Goal: Task Accomplishment & Management: Manage account settings

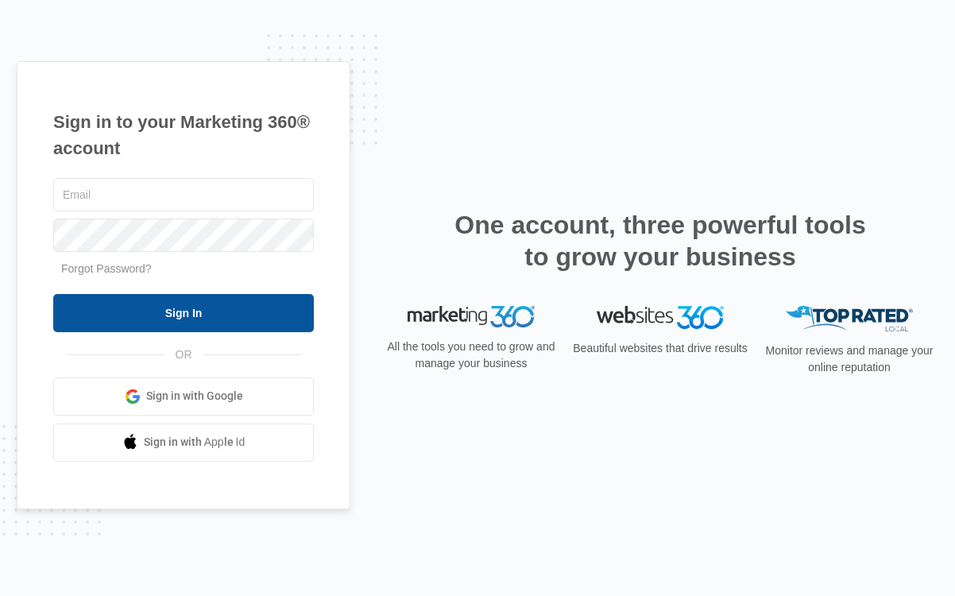
type input "[EMAIL_ADDRESS][DOMAIN_NAME]"
click at [215, 304] on input "Sign In" at bounding box center [183, 313] width 261 height 38
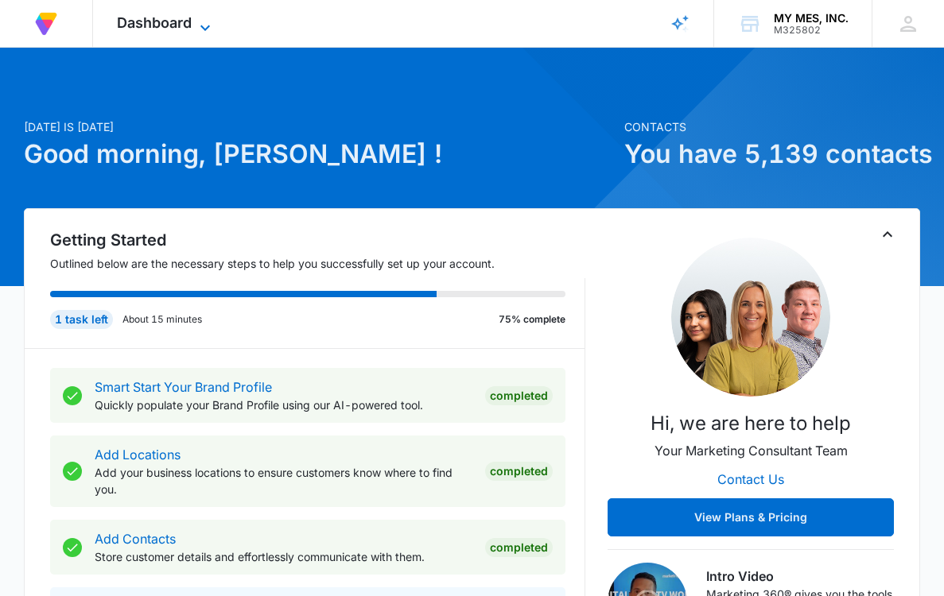
click at [157, 27] on span "Dashboard" at bounding box center [154, 22] width 75 height 17
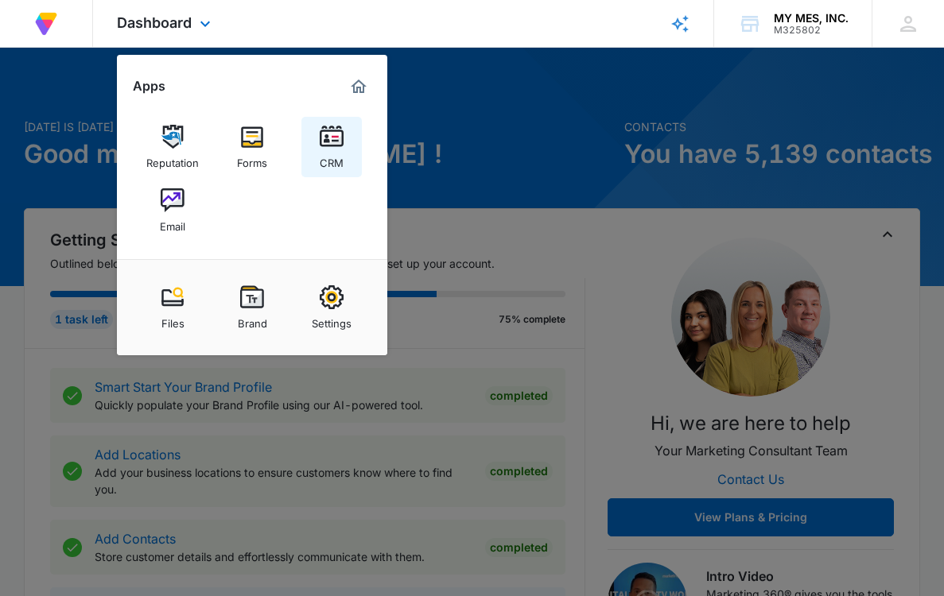
click at [324, 141] on img at bounding box center [332, 137] width 24 height 24
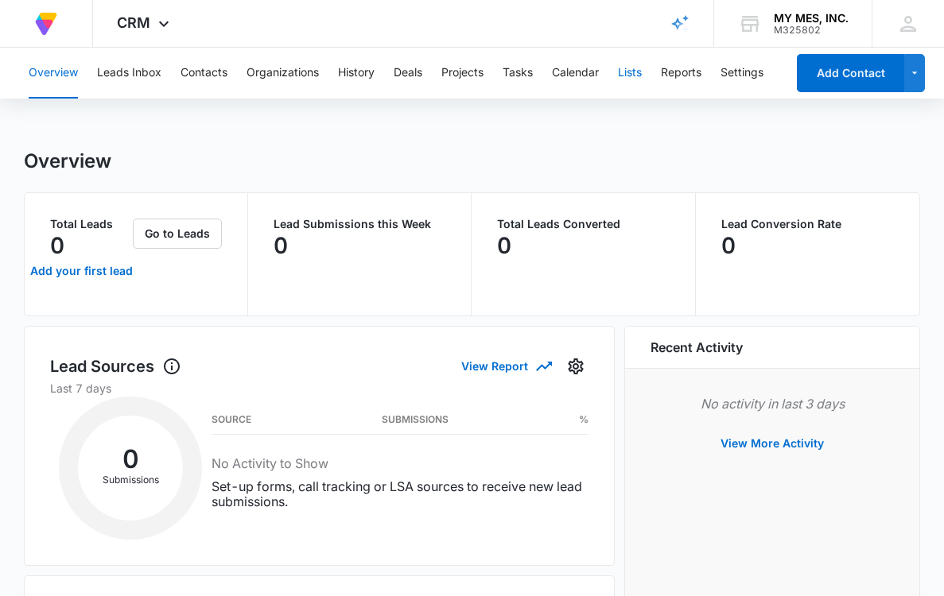
click at [626, 74] on button "Lists" at bounding box center [630, 73] width 24 height 51
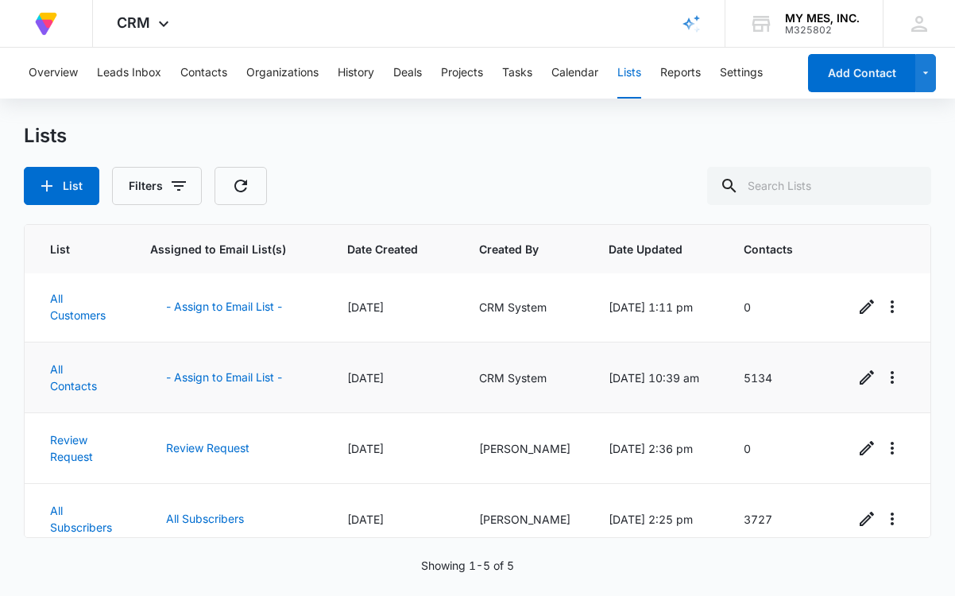
scroll to position [72, 0]
click at [64, 384] on link "All Contacts" at bounding box center [73, 378] width 47 height 30
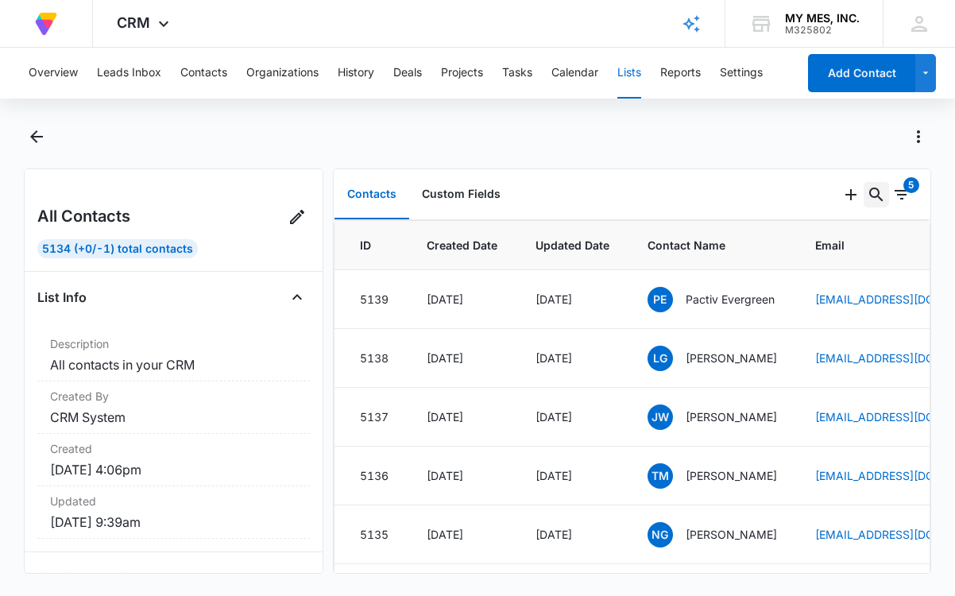
click at [867, 189] on icon "Search..." at bounding box center [876, 194] width 19 height 19
click at [798, 234] on input "text" at bounding box center [757, 246] width 224 height 38
type input "susan"
click at [855, 64] on button "Add Contact" at bounding box center [861, 73] width 107 height 38
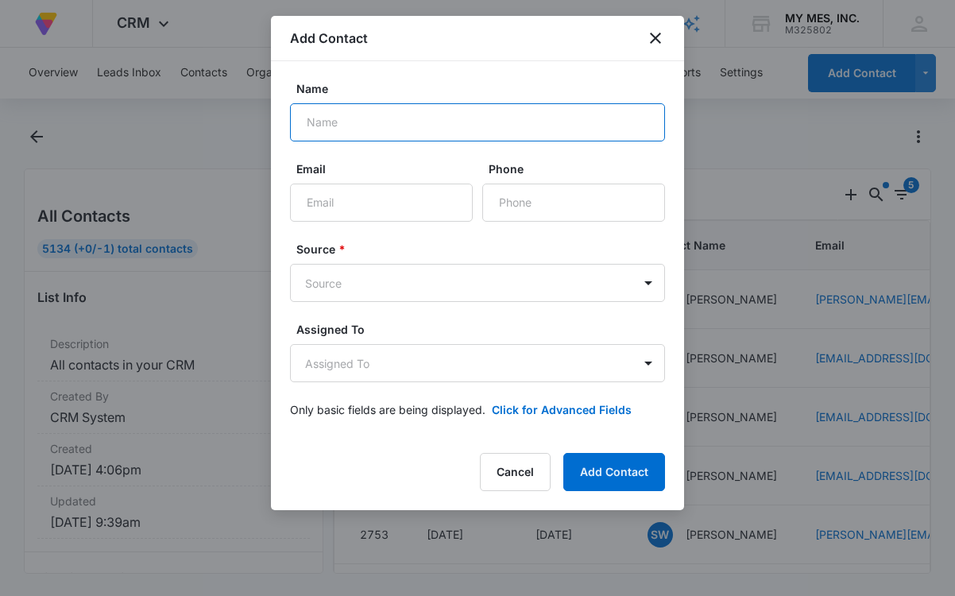
click at [360, 119] on input "Name" at bounding box center [477, 122] width 375 height 38
type input "Susan Borque"
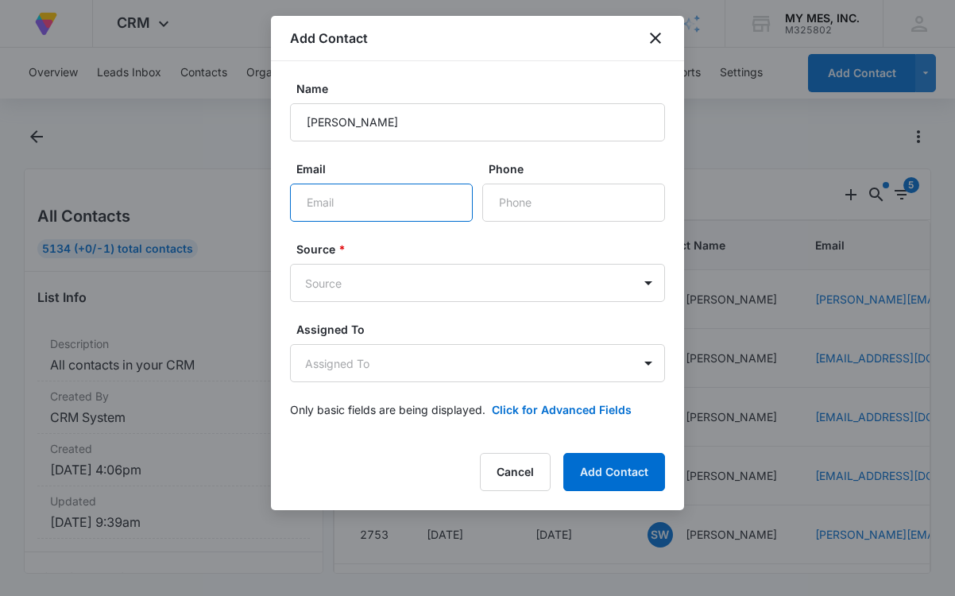
paste input "vborque@goshenhealth.com"
type input "vborque@goshenhealth.com"
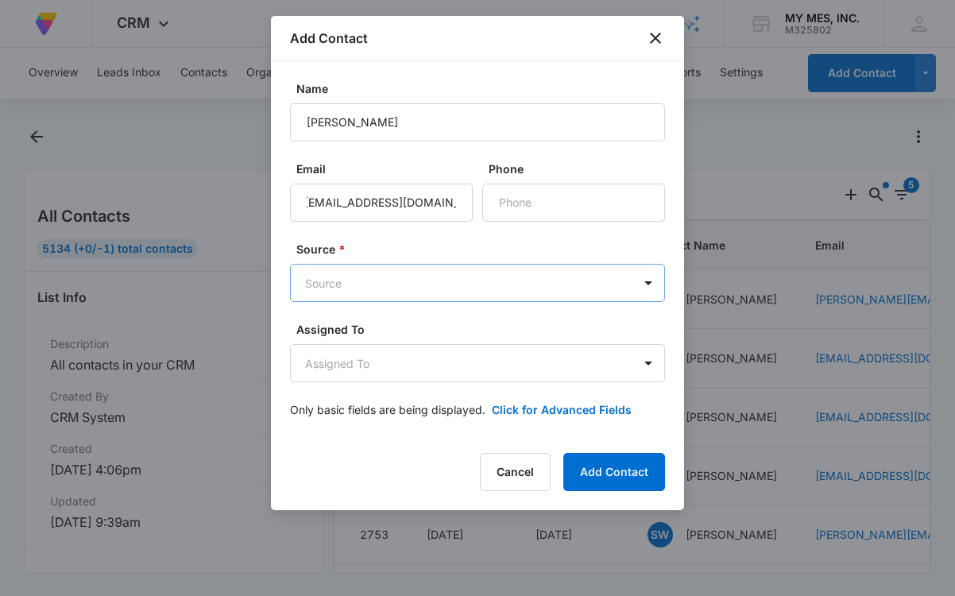
click at [351, 293] on body "At Volusion, we work hard to foster a great work environment where everyone fee…" at bounding box center [477, 298] width 955 height 596
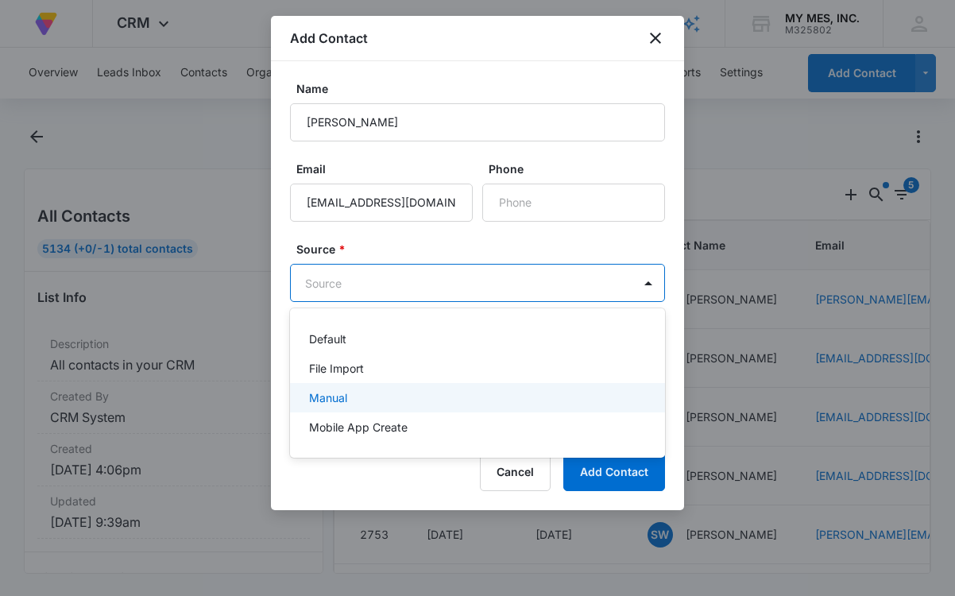
click at [356, 404] on div "Manual" at bounding box center [476, 397] width 334 height 17
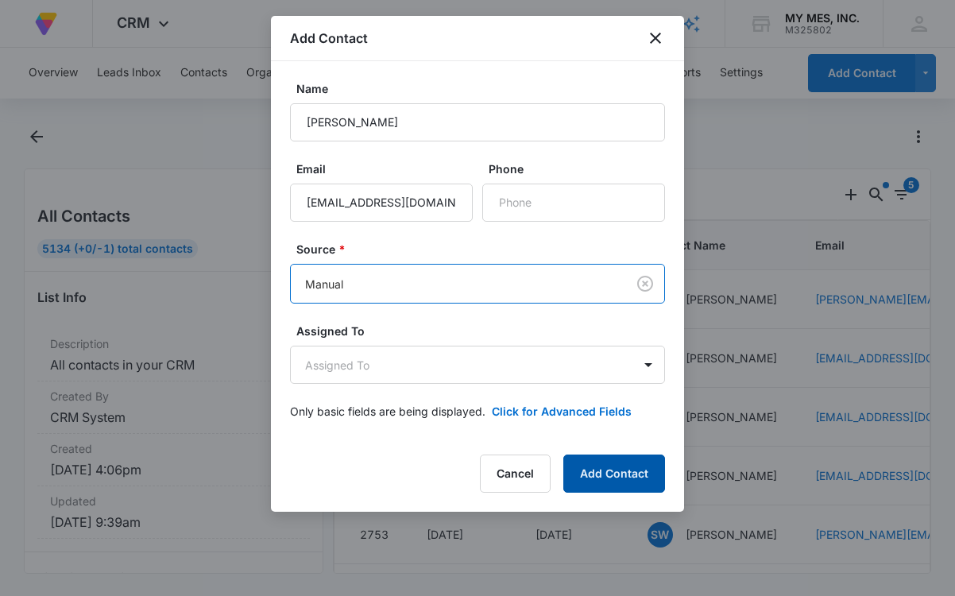
click at [627, 479] on button "Add Contact" at bounding box center [615, 474] width 102 height 38
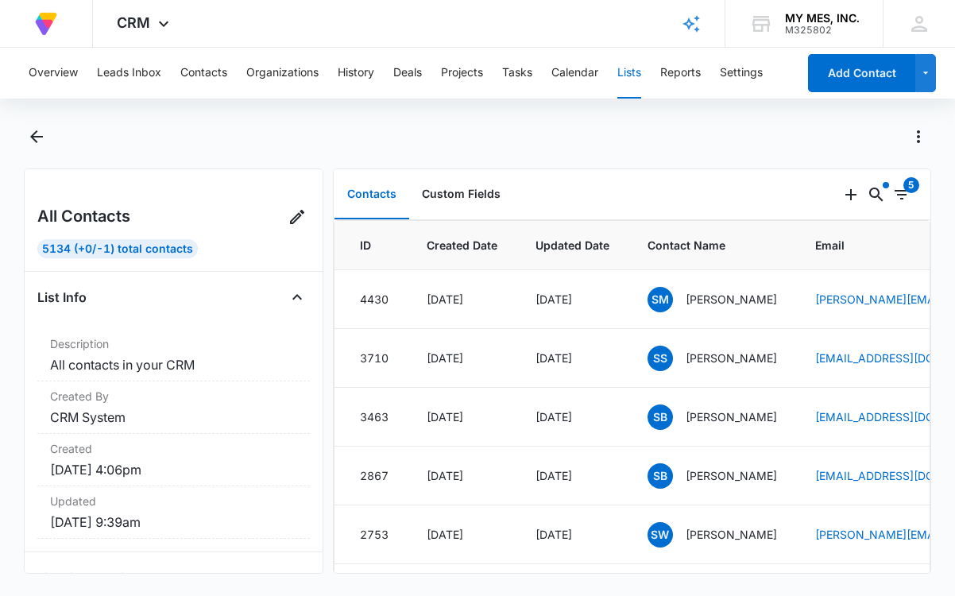
click at [634, 72] on button "Lists" at bounding box center [630, 73] width 24 height 51
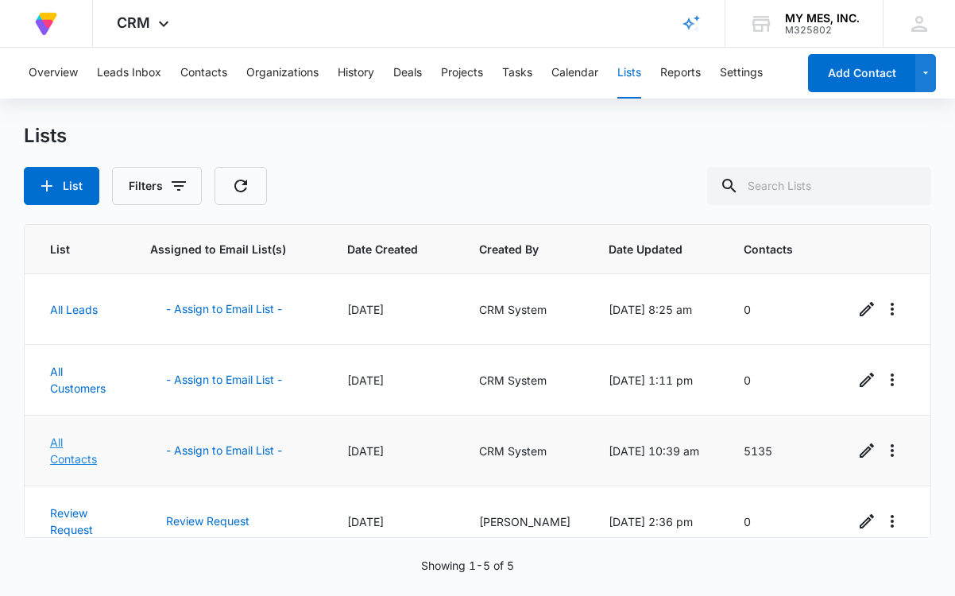
click at [68, 458] on link "All Contacts" at bounding box center [73, 451] width 47 height 30
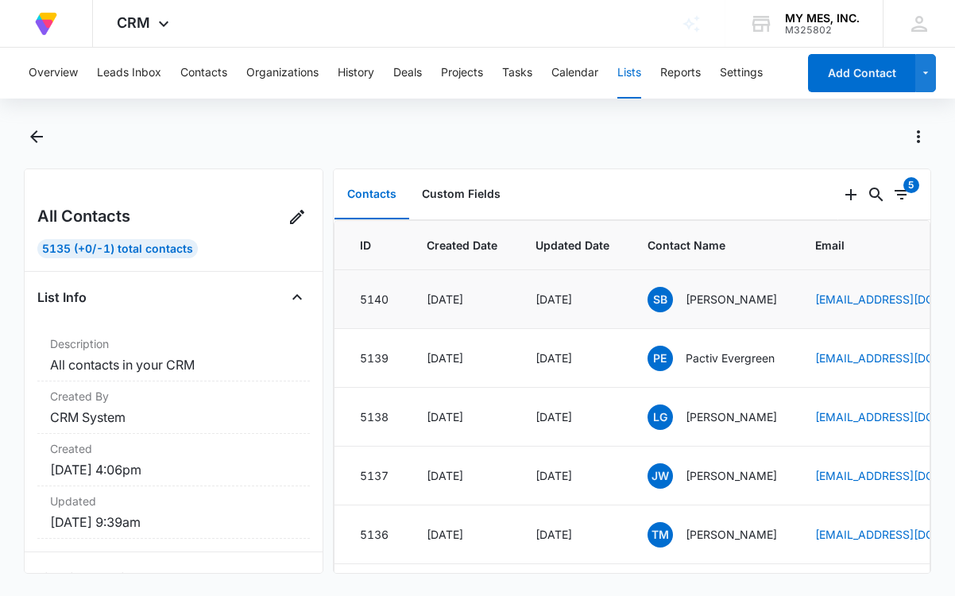
click at [716, 299] on p "Susan Borque" at bounding box center [731, 299] width 91 height 17
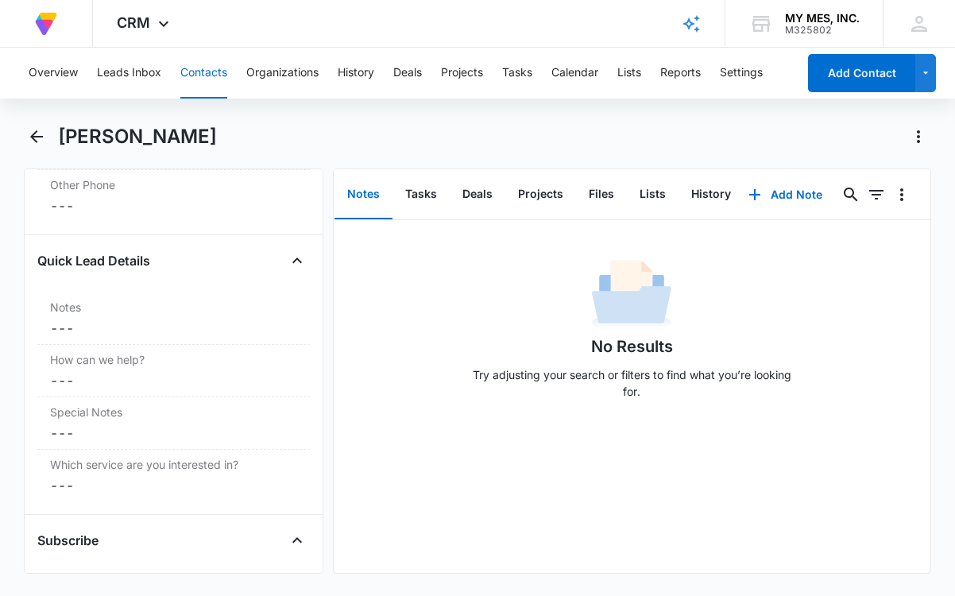
scroll to position [1428, 0]
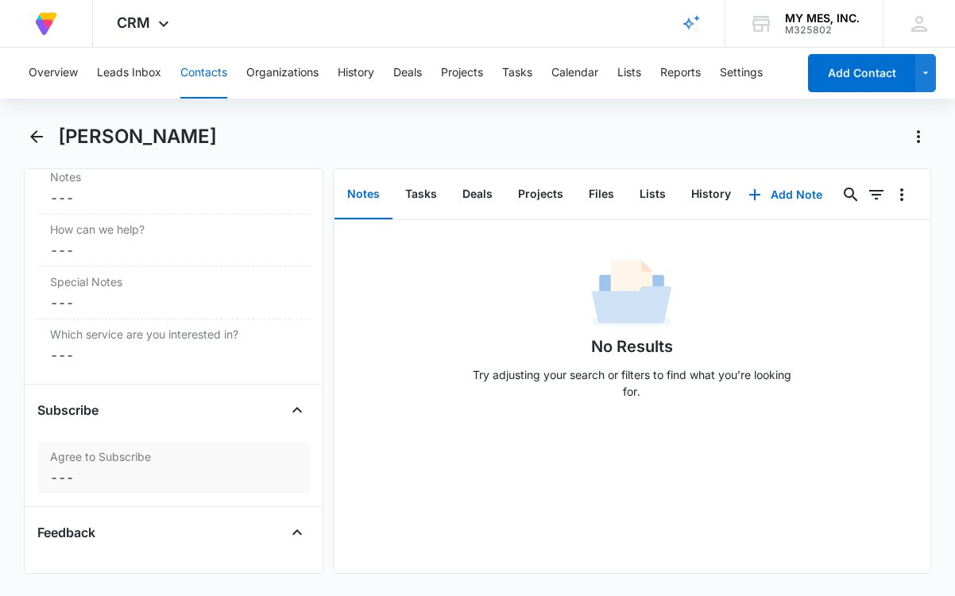
click at [154, 468] on dd "Cancel Save Changes ---" at bounding box center [173, 477] width 247 height 19
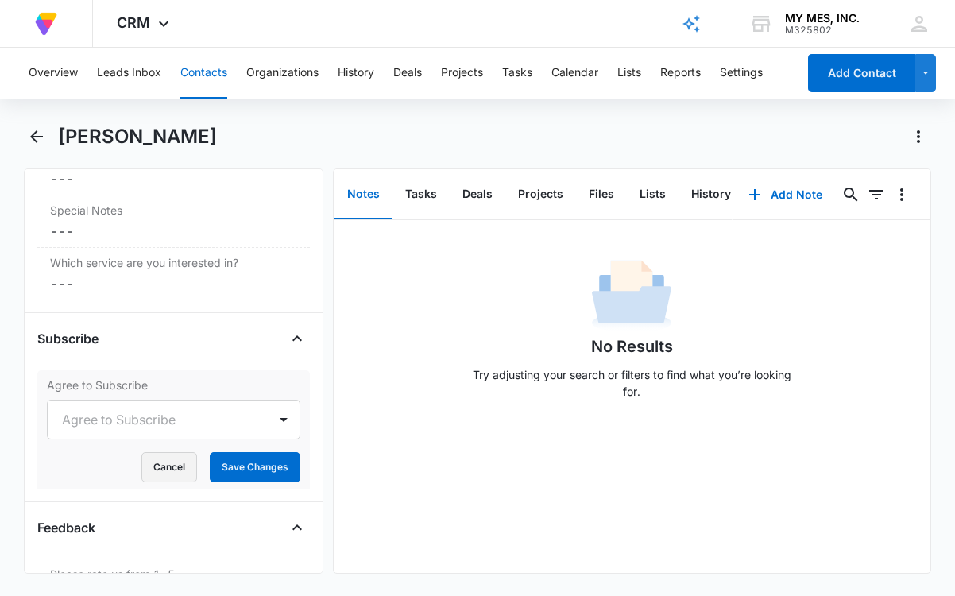
scroll to position [1501, 0]
click at [153, 422] on div at bounding box center [154, 419] width 185 height 22
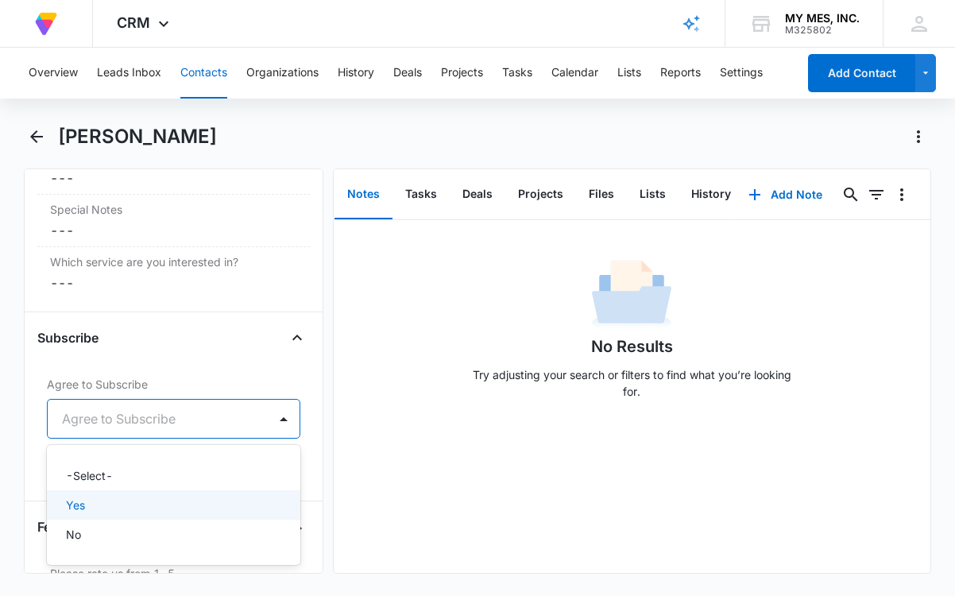
click at [97, 502] on div "Yes" at bounding box center [172, 505] width 212 height 17
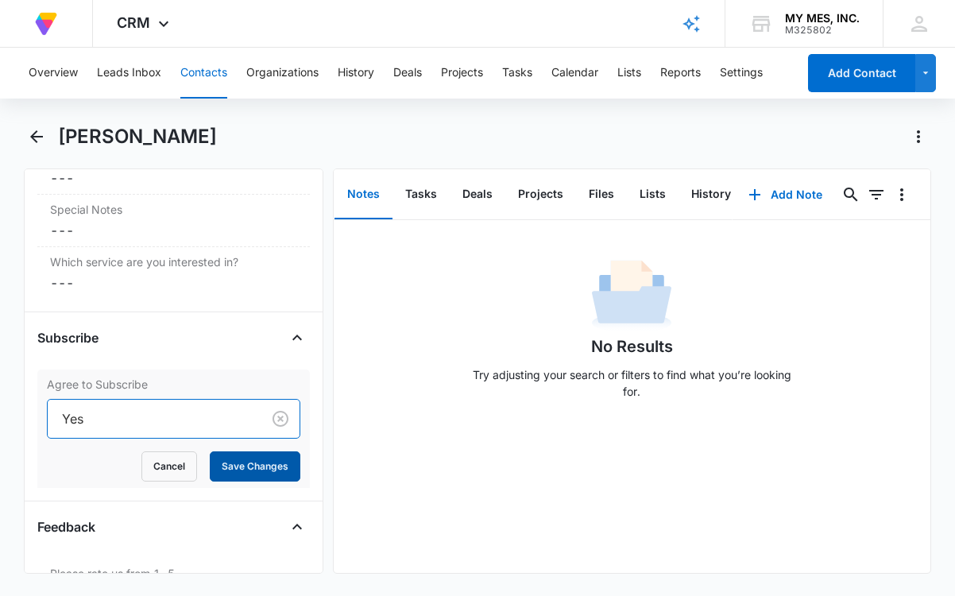
click at [216, 469] on button "Save Changes" at bounding box center [255, 466] width 91 height 30
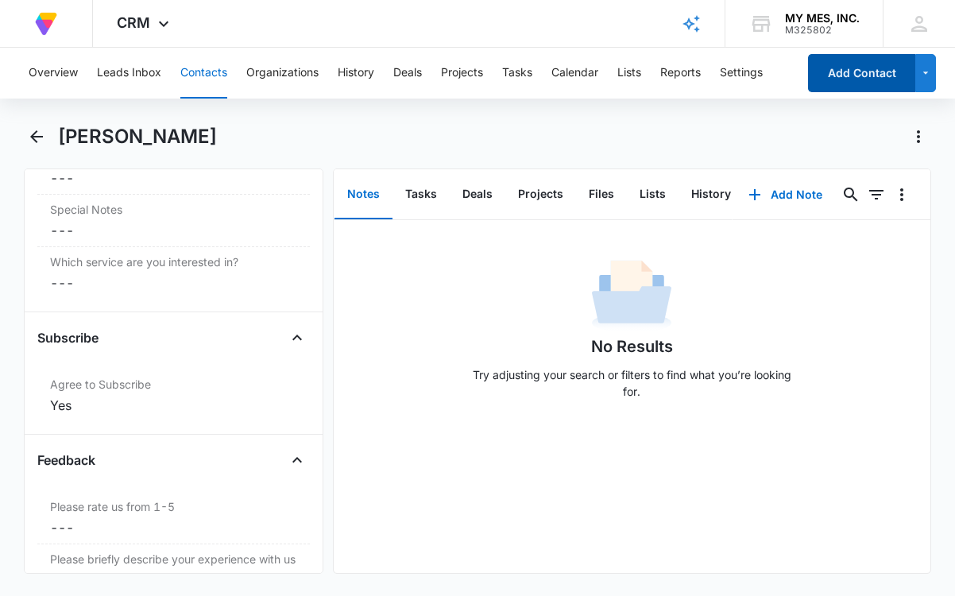
click at [847, 64] on button "Add Contact" at bounding box center [861, 73] width 107 height 38
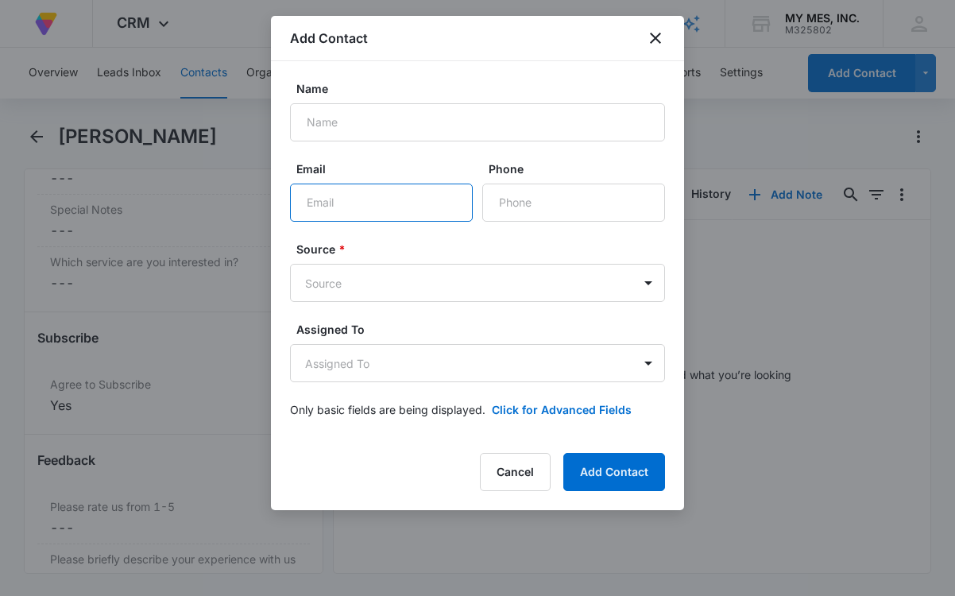
paste input "Tasheaire.Glenn@pennmedicine.upenn.edu"
type input "Tasheaire.Glenn@pennmedicine.upenn.edu"
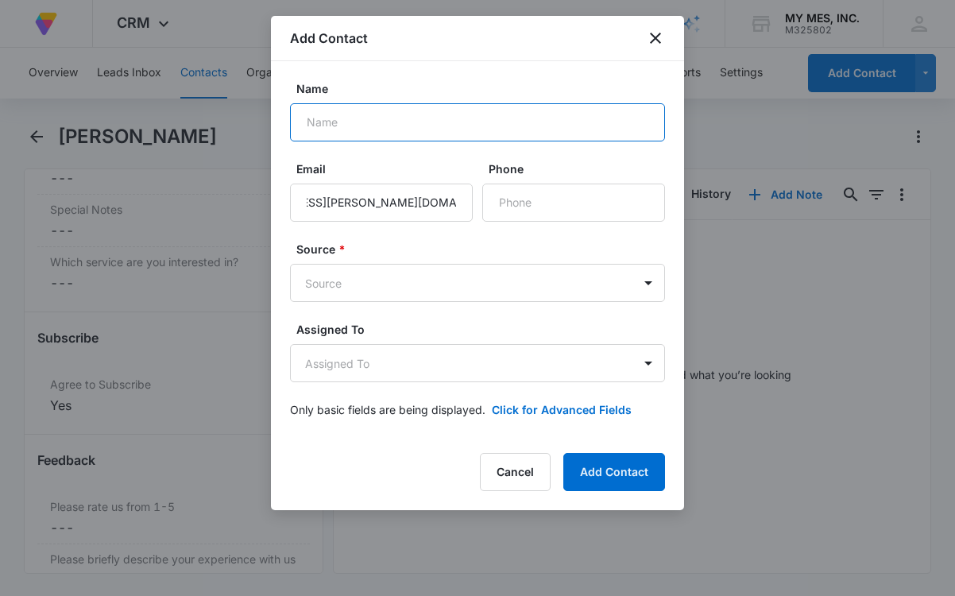
click at [355, 129] on input "Name" at bounding box center [477, 122] width 375 height 38
type input "Tash Glenn"
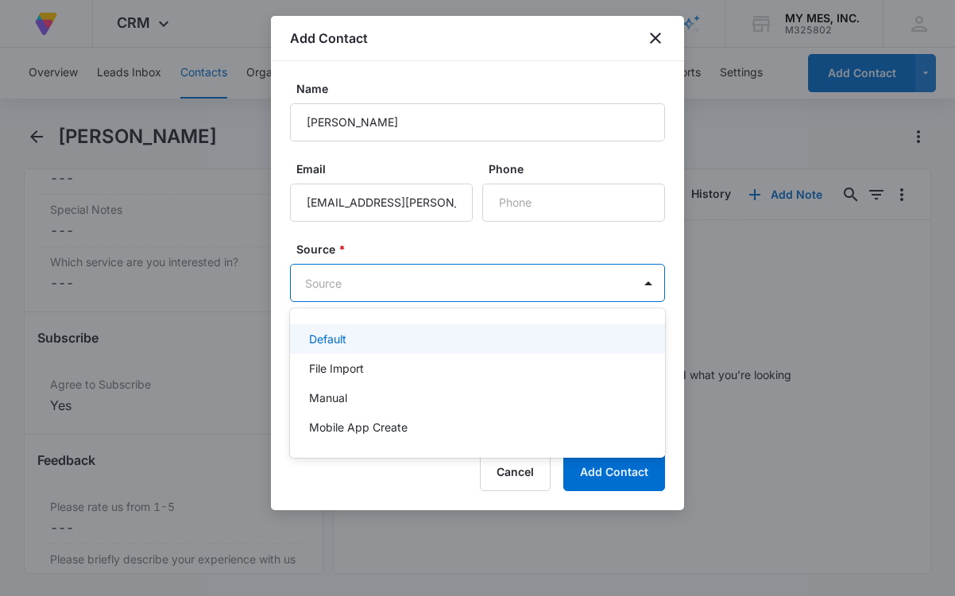
click at [518, 293] on body "At Volusion, we work hard to foster a great work environment where everyone fee…" at bounding box center [477, 298] width 955 height 596
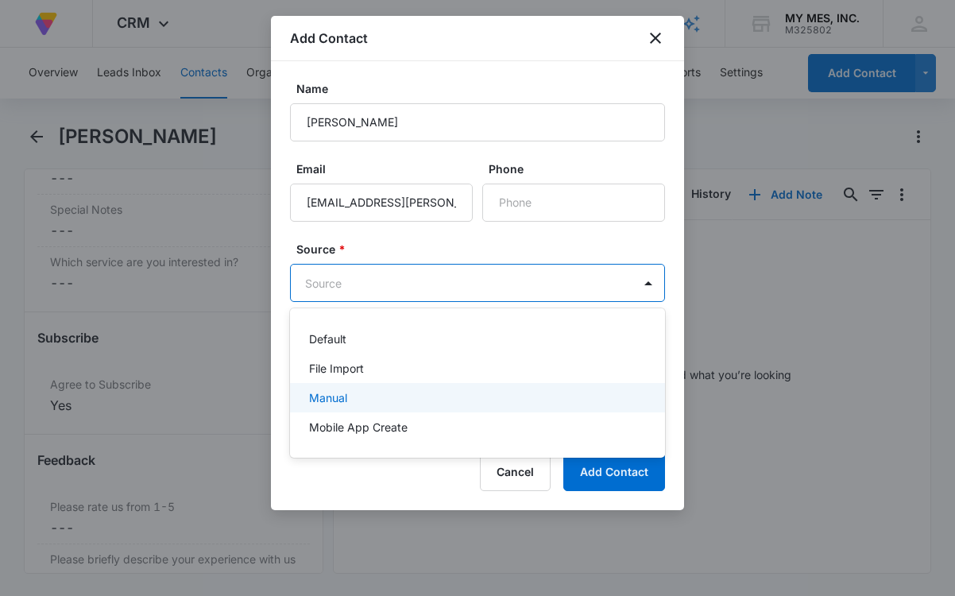
drag, startPoint x: 397, startPoint y: 407, endPoint x: 418, endPoint y: 403, distance: 21.0
click at [397, 406] on div "Manual" at bounding box center [477, 397] width 375 height 29
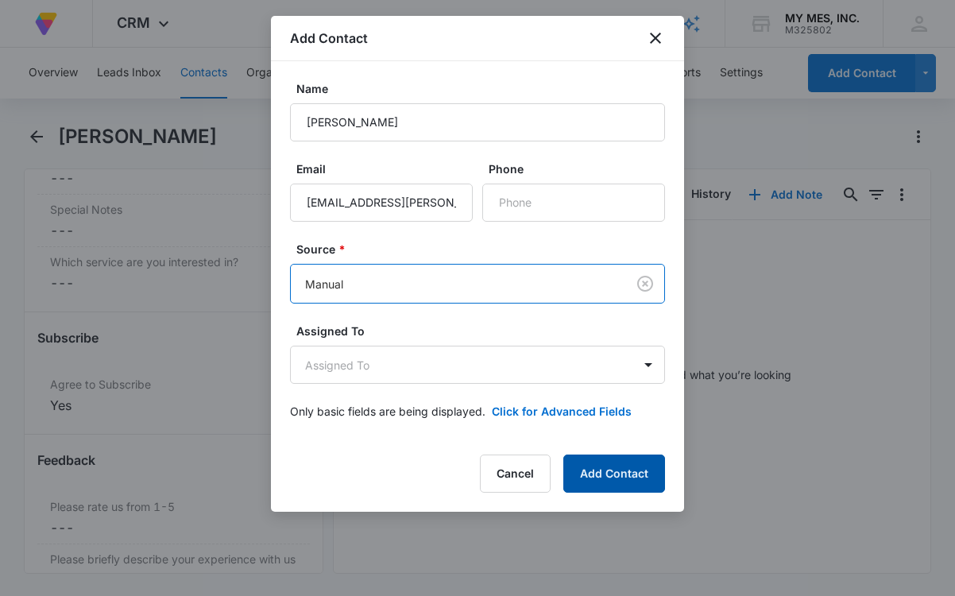
click at [641, 477] on button "Add Contact" at bounding box center [615, 474] width 102 height 38
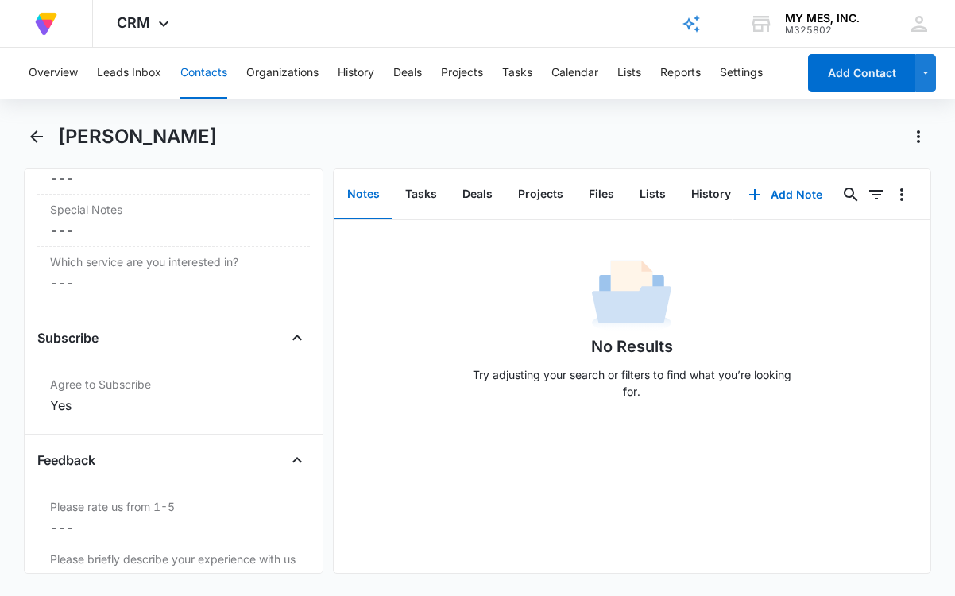
click at [188, 76] on button "Contacts" at bounding box center [203, 73] width 47 height 51
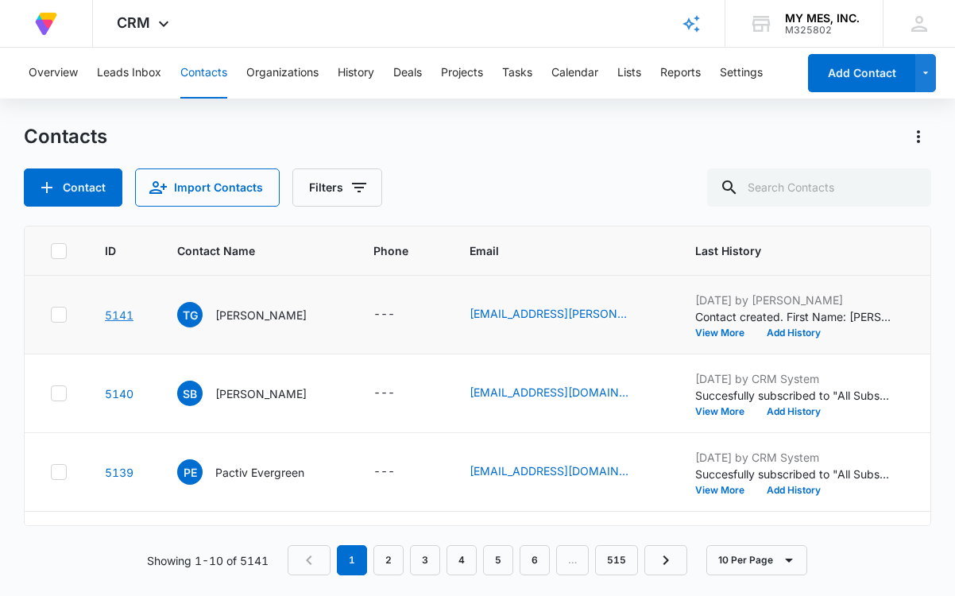
click at [113, 315] on link "5141" at bounding box center [119, 315] width 29 height 14
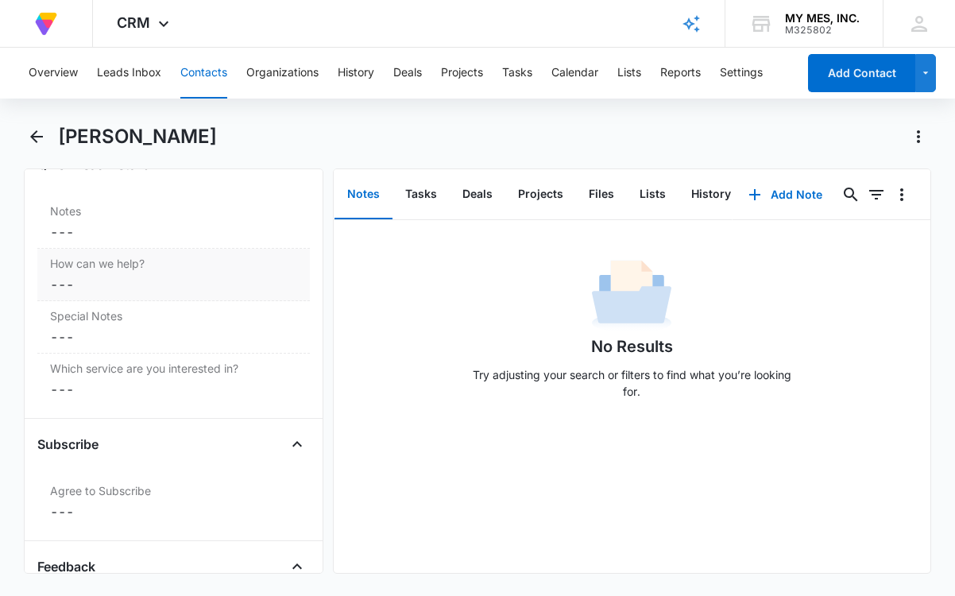
scroll to position [1507, 0]
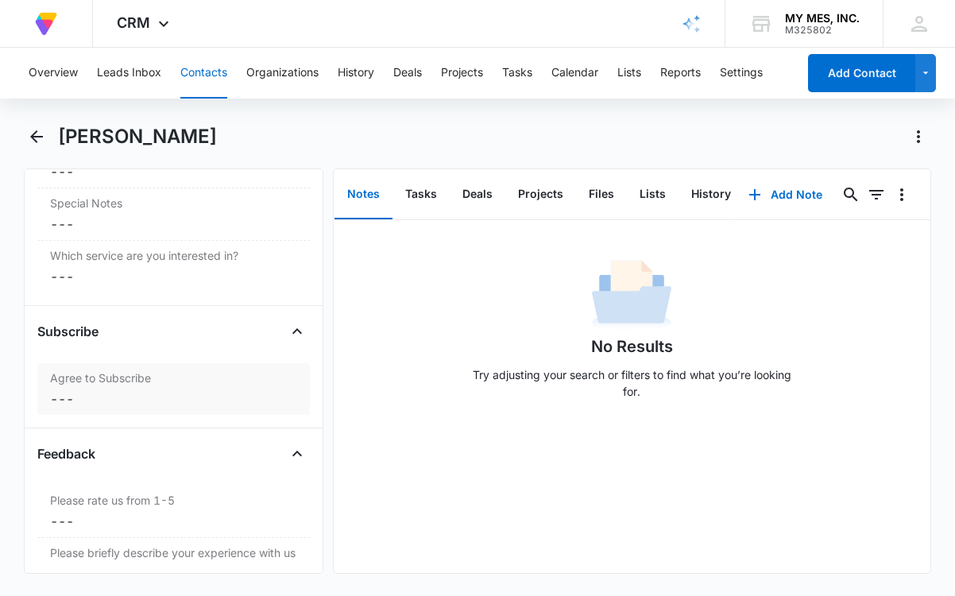
click at [149, 375] on label "Agree to Subscribe" at bounding box center [173, 378] width 247 height 17
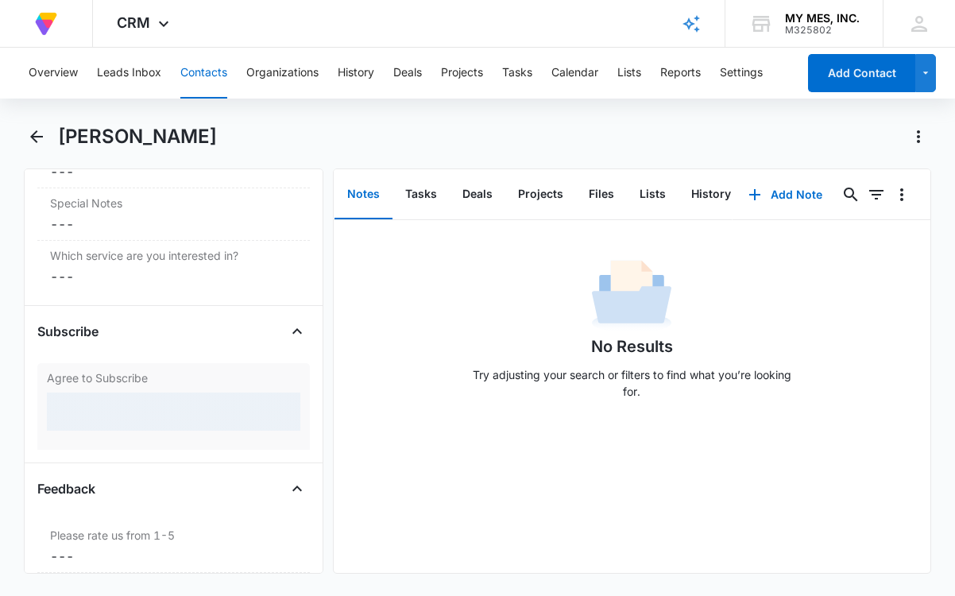
click at [134, 413] on div at bounding box center [174, 412] width 254 height 38
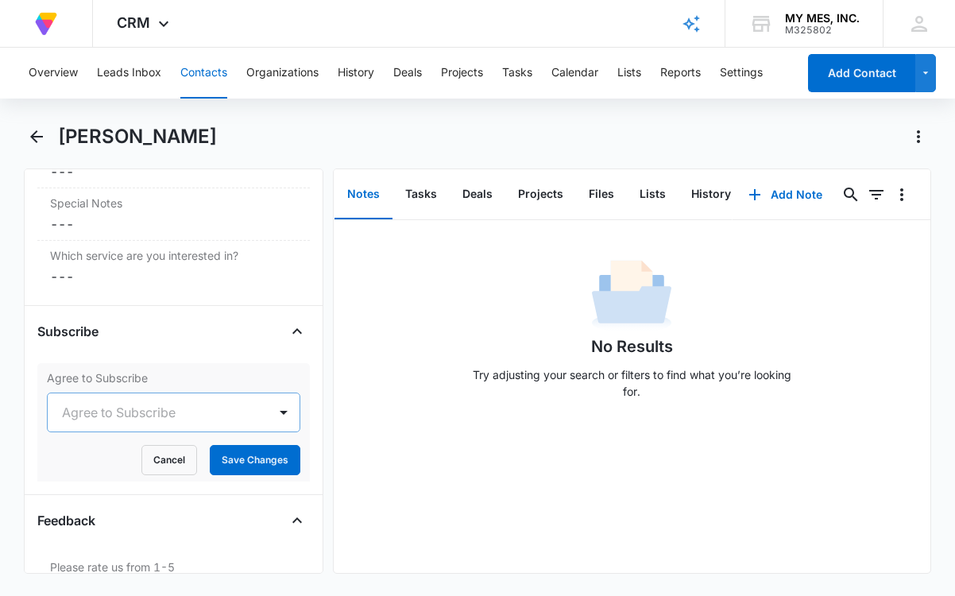
click at [143, 420] on div at bounding box center [154, 412] width 185 height 22
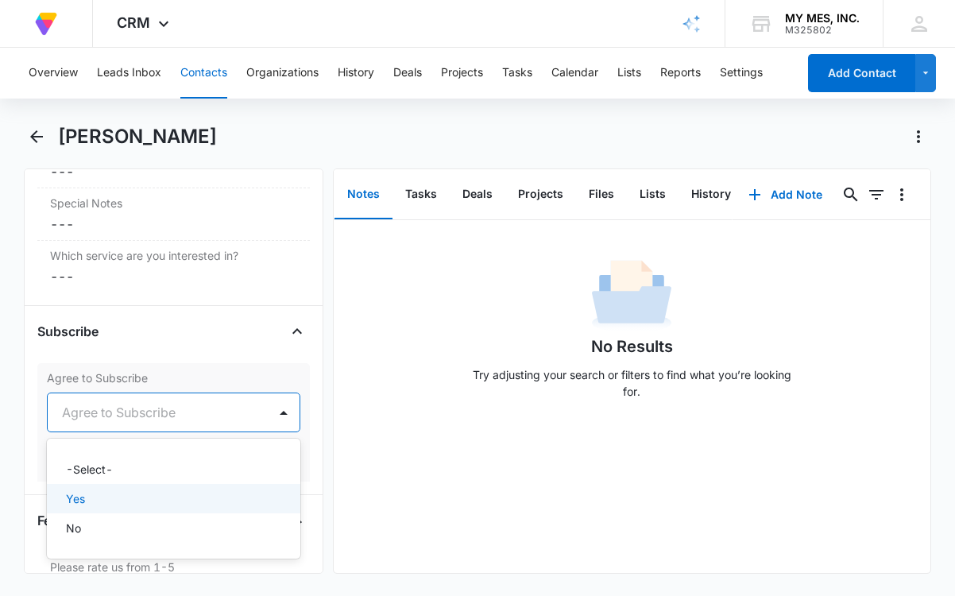
click at [97, 500] on div "Yes" at bounding box center [172, 498] width 212 height 17
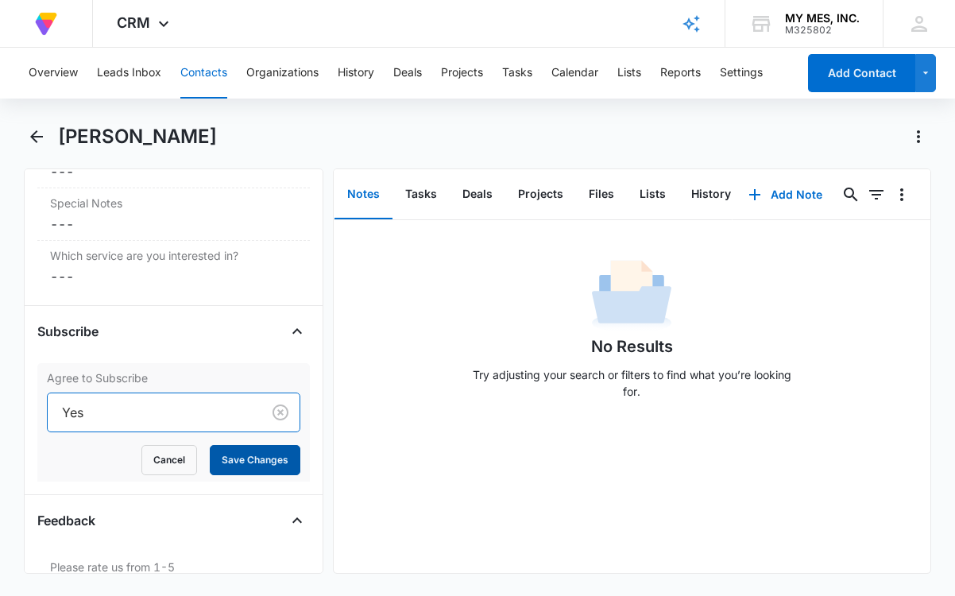
click at [220, 466] on button "Save Changes" at bounding box center [255, 460] width 91 height 30
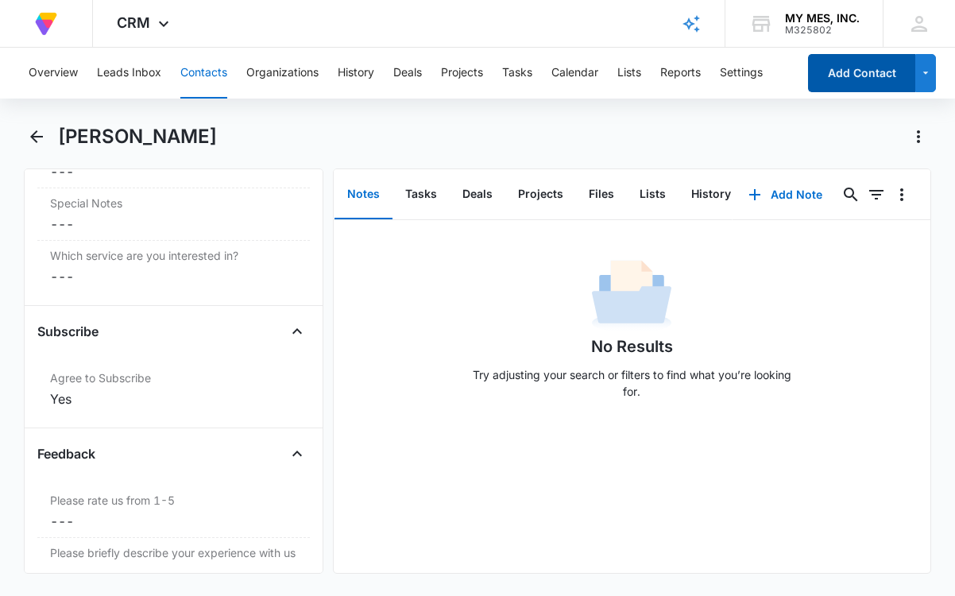
click at [832, 83] on button "Add Contact" at bounding box center [861, 73] width 107 height 38
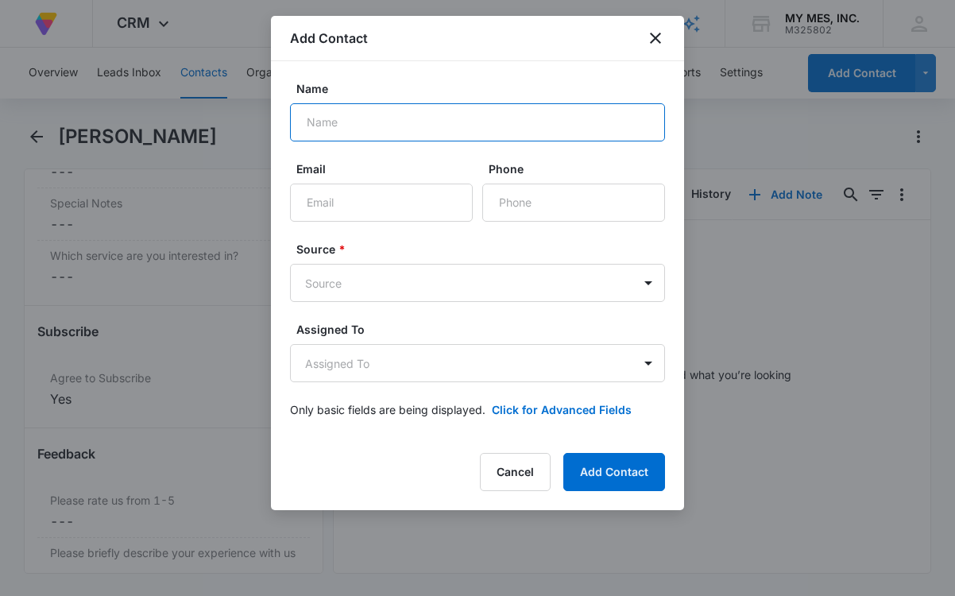
click at [349, 121] on input "Name" at bounding box center [477, 122] width 375 height 38
type input "Accounts Payable"
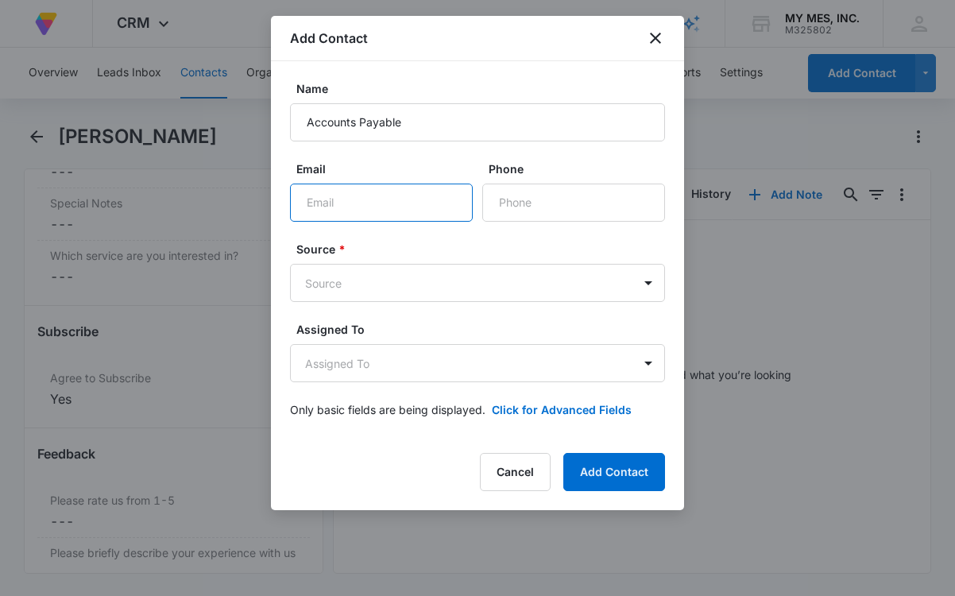
click at [362, 215] on input "Email" at bounding box center [381, 203] width 183 height 38
paste input "keegan.jackson@baycare.org"
type input "keegan.jackson@baycare.org"
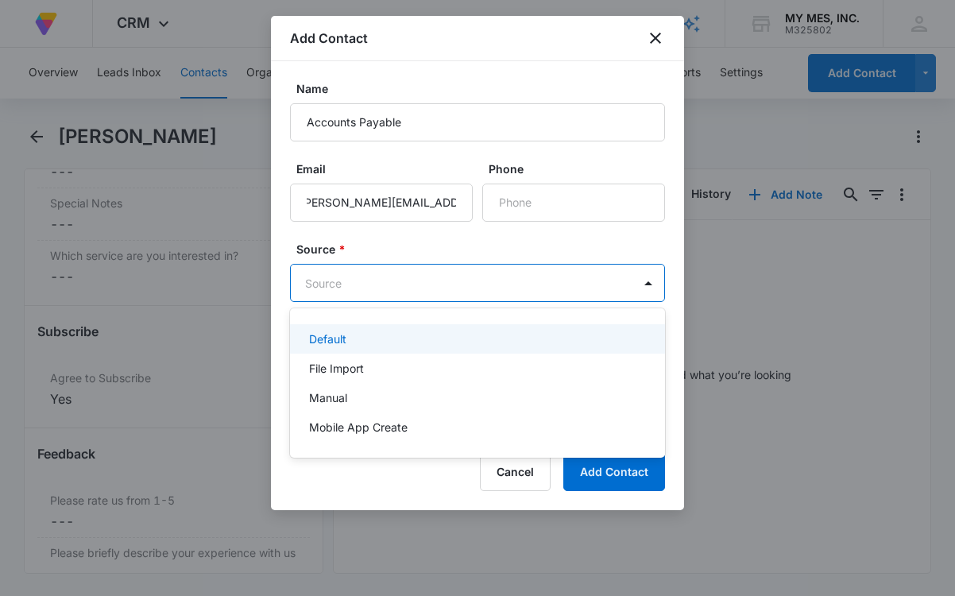
click at [358, 287] on body "At Volusion, we work hard to foster a great work environment where everyone fee…" at bounding box center [477, 298] width 955 height 596
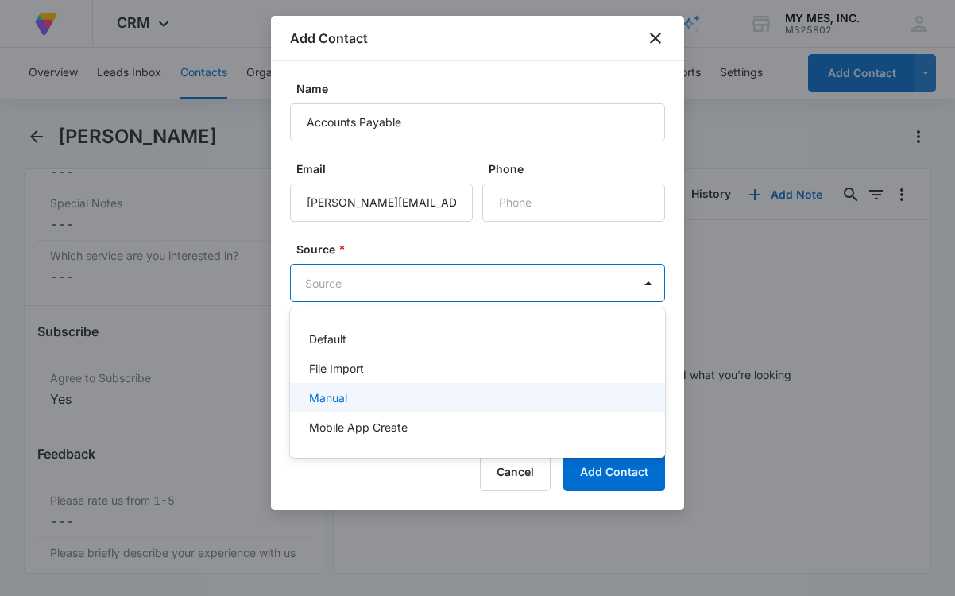
click at [345, 398] on p "Manual" at bounding box center [328, 397] width 38 height 17
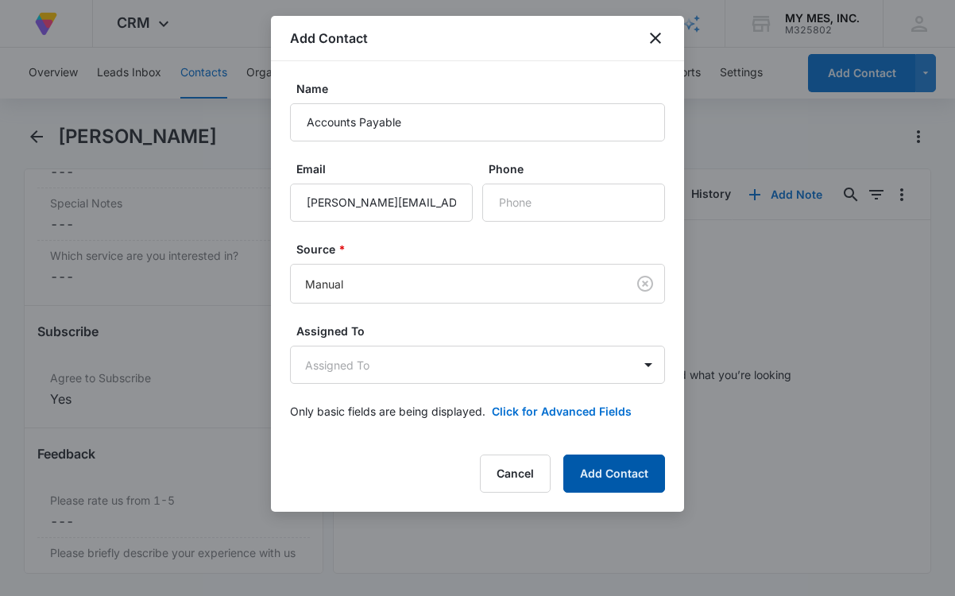
click at [586, 467] on button "Add Contact" at bounding box center [615, 474] width 102 height 38
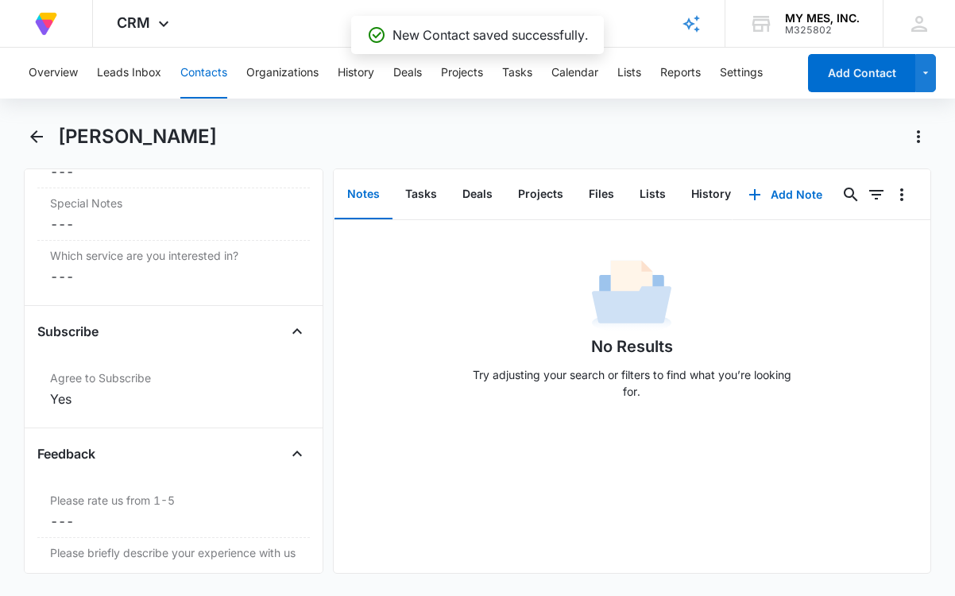
click at [208, 60] on button "Contacts" at bounding box center [203, 73] width 47 height 51
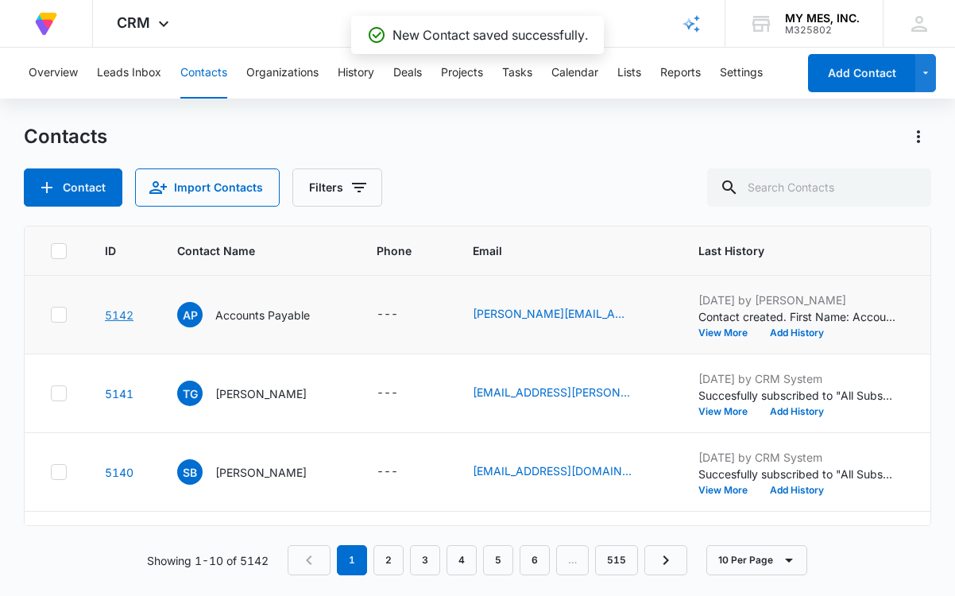
click at [123, 316] on link "5142" at bounding box center [119, 315] width 29 height 14
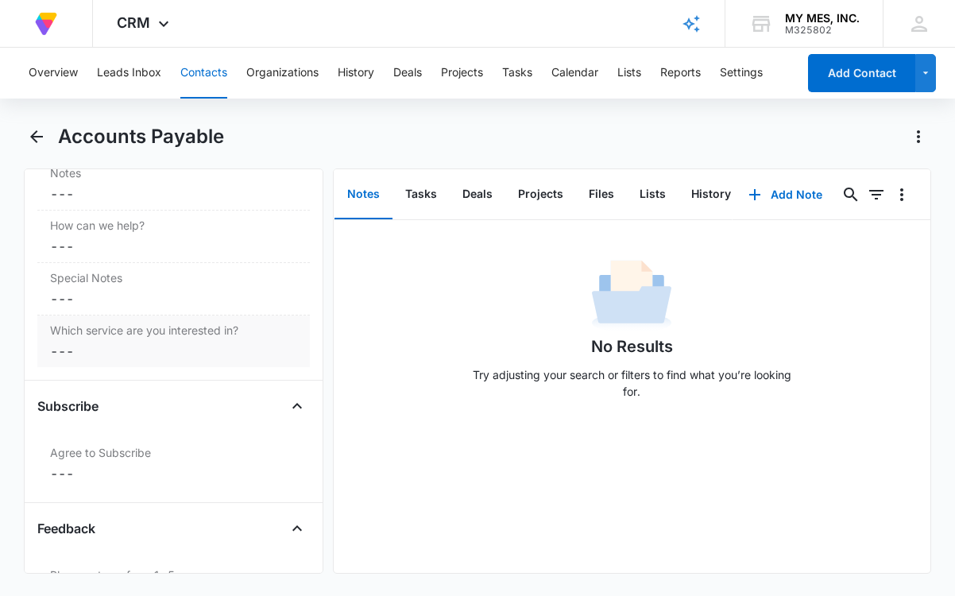
scroll to position [1432, 0]
click at [122, 465] on dd "Cancel Save Changes ---" at bounding box center [173, 474] width 247 height 19
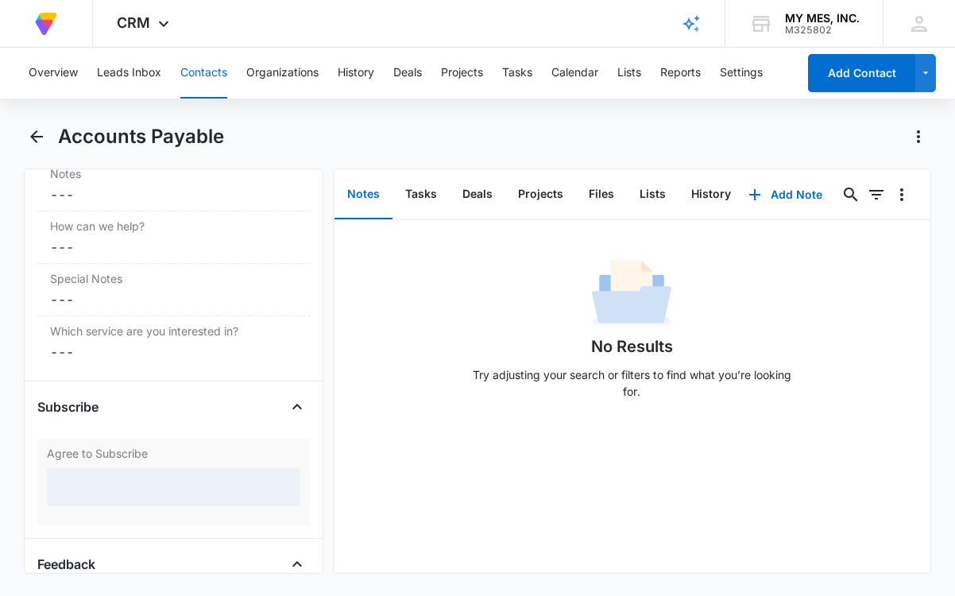
click at [117, 483] on div at bounding box center [174, 487] width 254 height 38
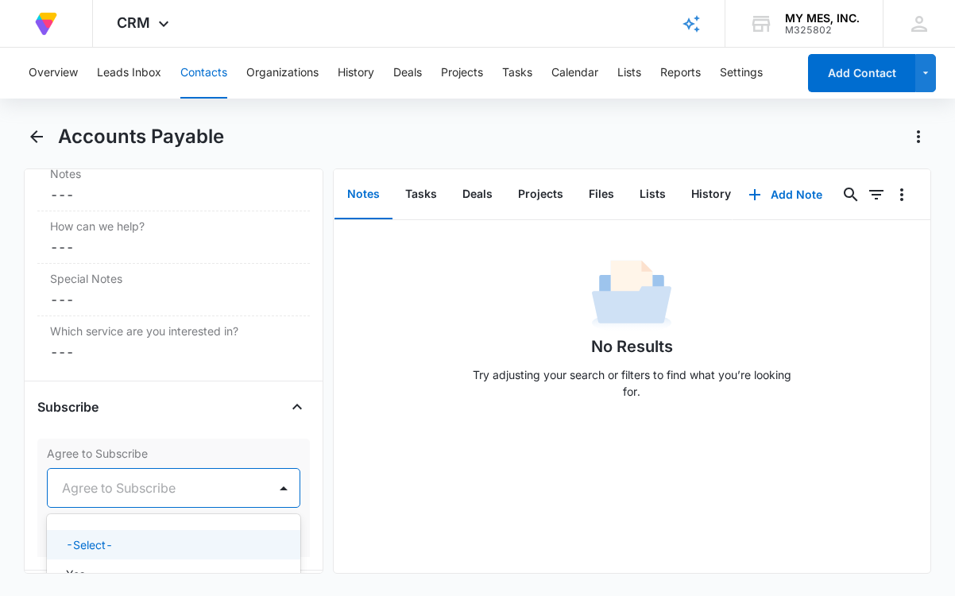
click at [196, 498] on div at bounding box center [154, 488] width 185 height 22
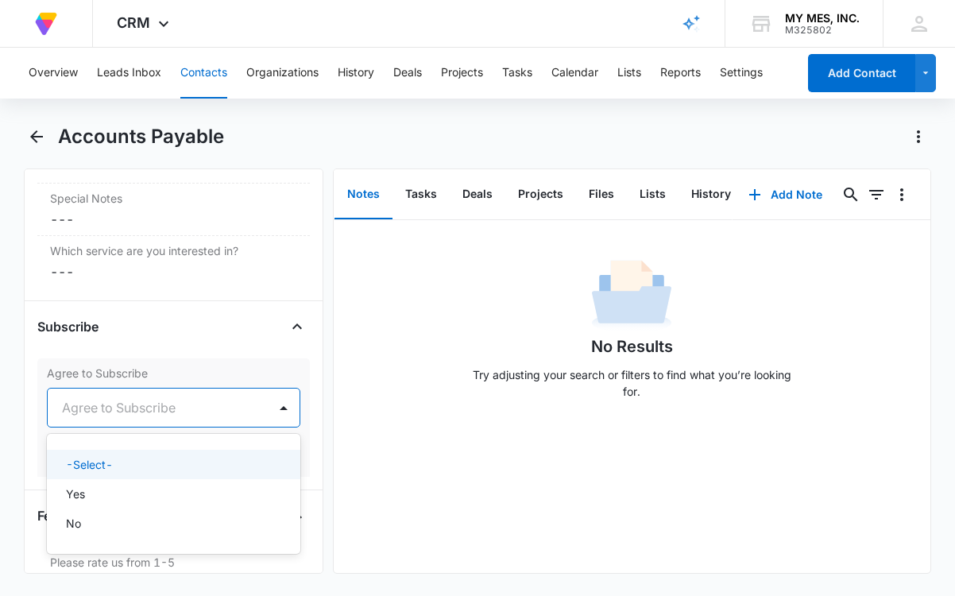
scroll to position [1515, 0]
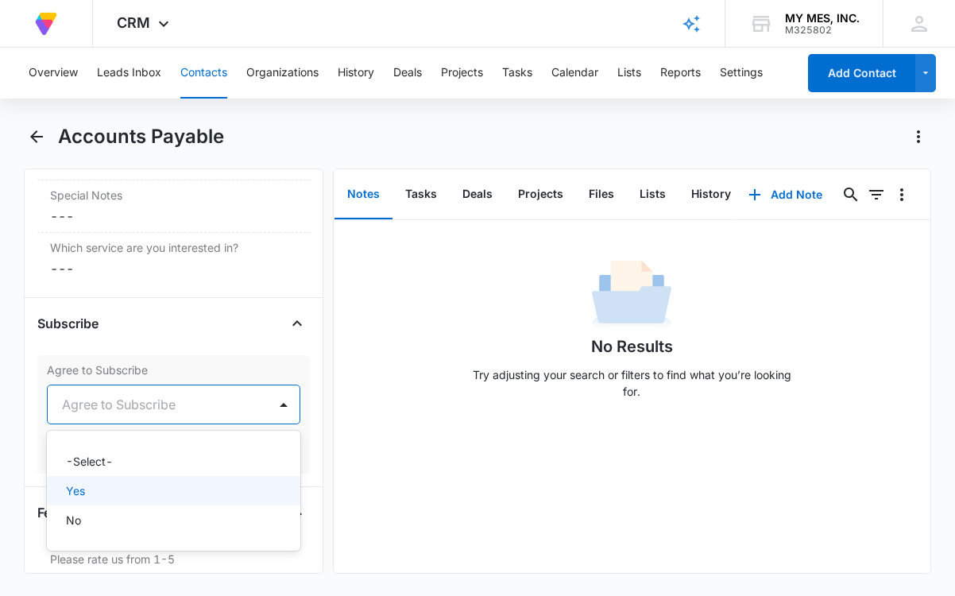
click at [110, 494] on div "Yes" at bounding box center [172, 490] width 212 height 17
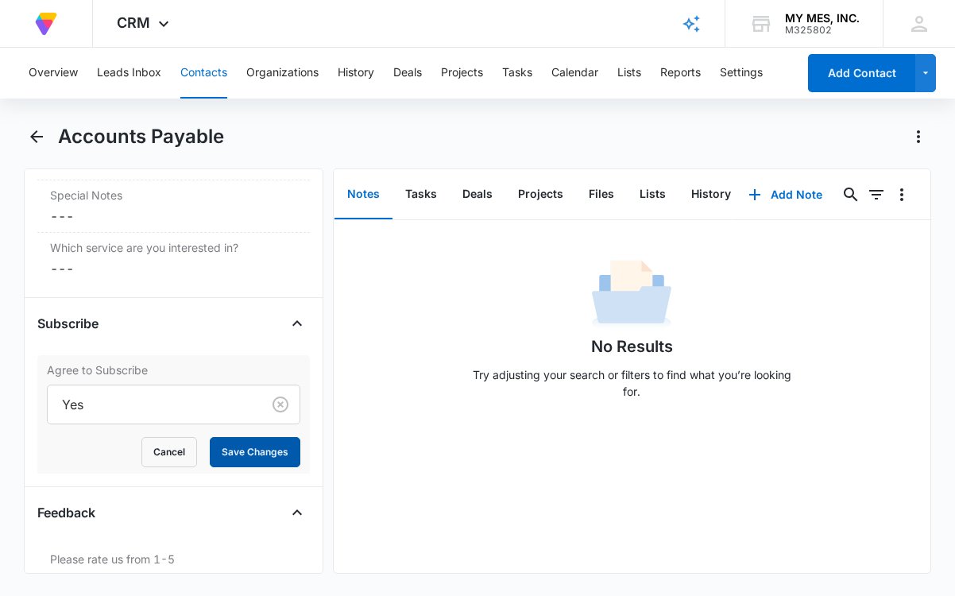
click at [244, 455] on button "Save Changes" at bounding box center [255, 452] width 91 height 30
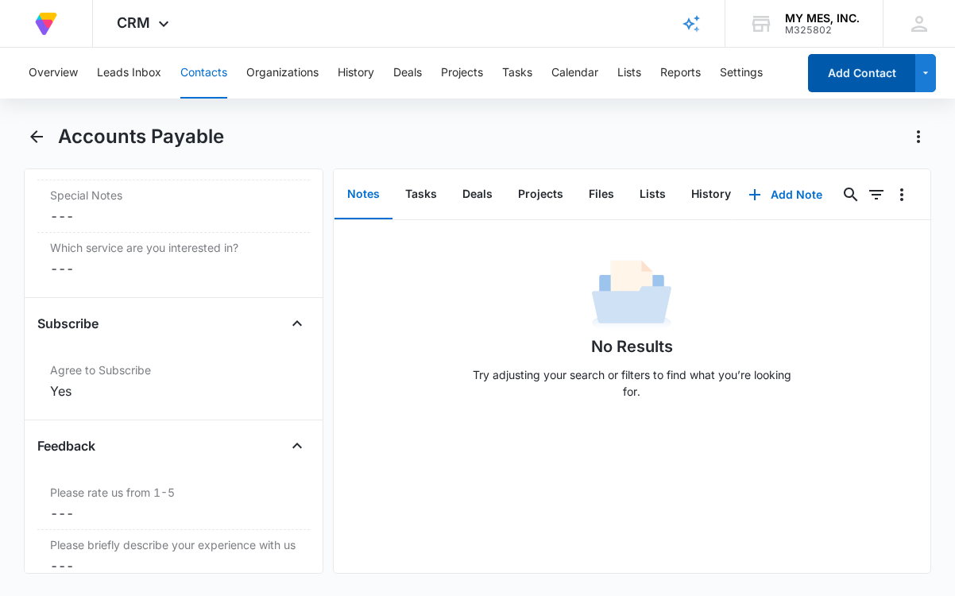
click at [859, 83] on button "Add Contact" at bounding box center [861, 73] width 107 height 38
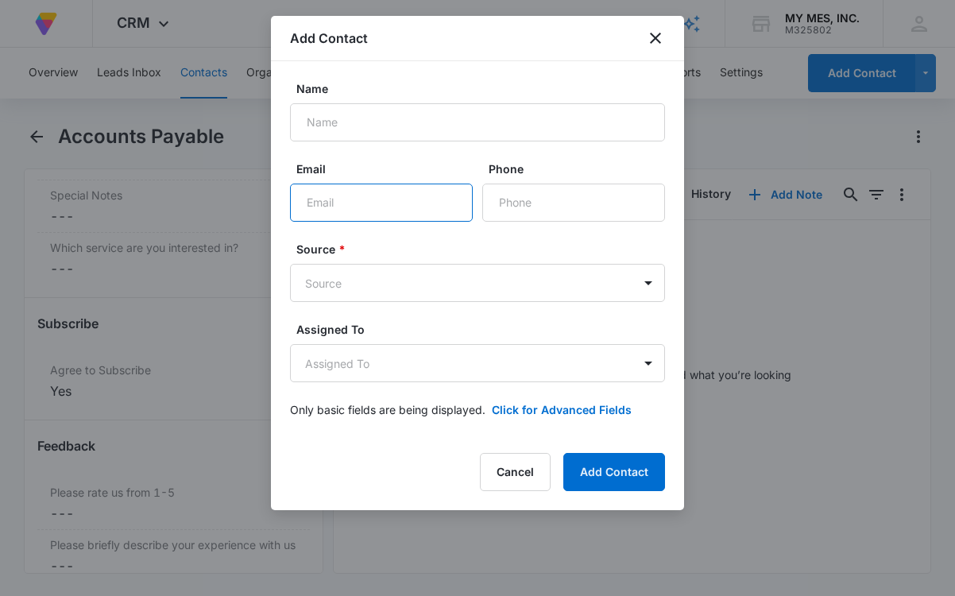
paste input "PAMELA.POWELL@VA.GOV"
type input "PAMELA.POWELL@VA.GOV"
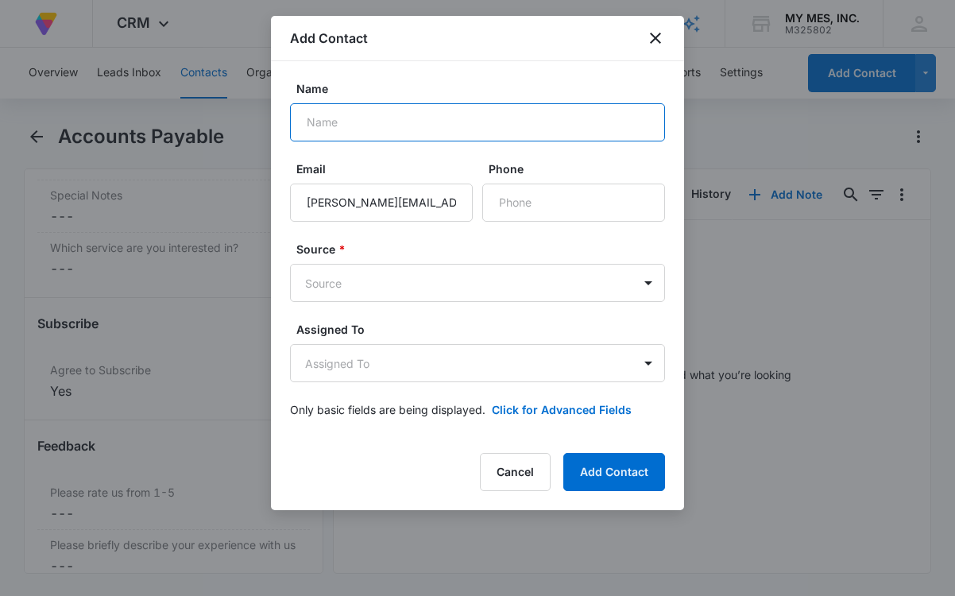
click at [335, 126] on input "Name" at bounding box center [477, 122] width 375 height 38
type input "Pamela Powell"
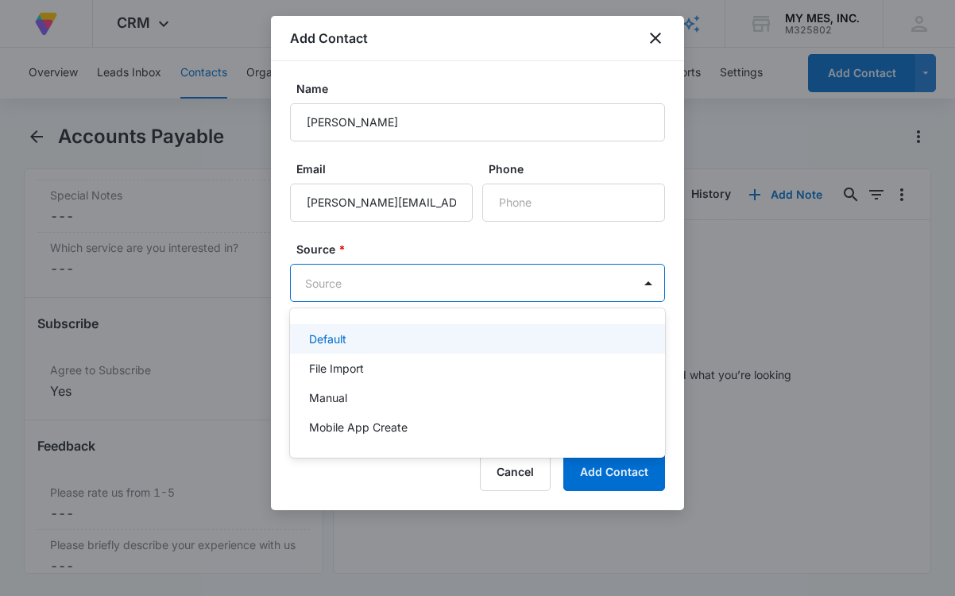
click at [404, 295] on body "At Volusion, we work hard to foster a great work environment where everyone fee…" at bounding box center [477, 298] width 955 height 596
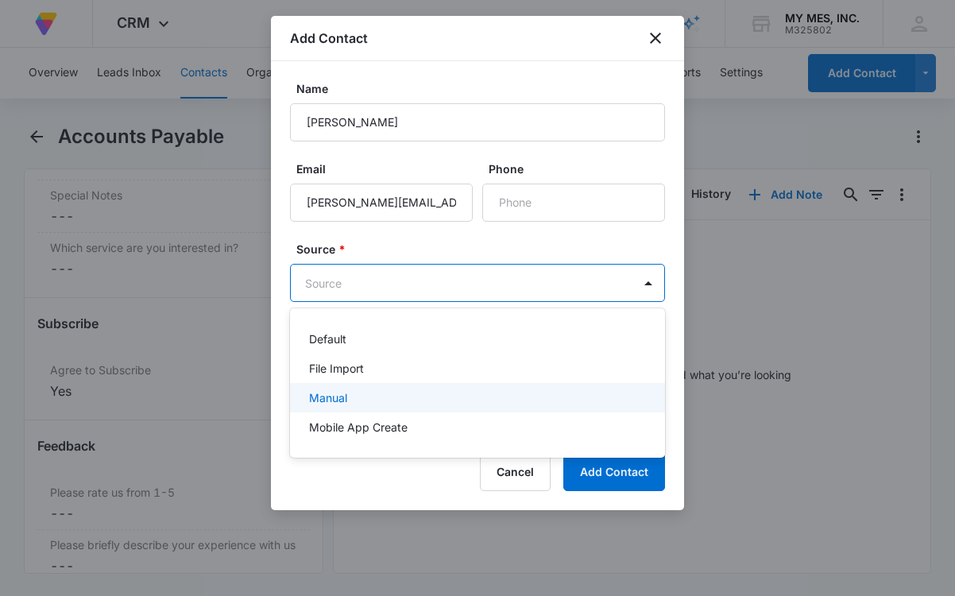
click at [355, 397] on div "Manual" at bounding box center [476, 397] width 334 height 17
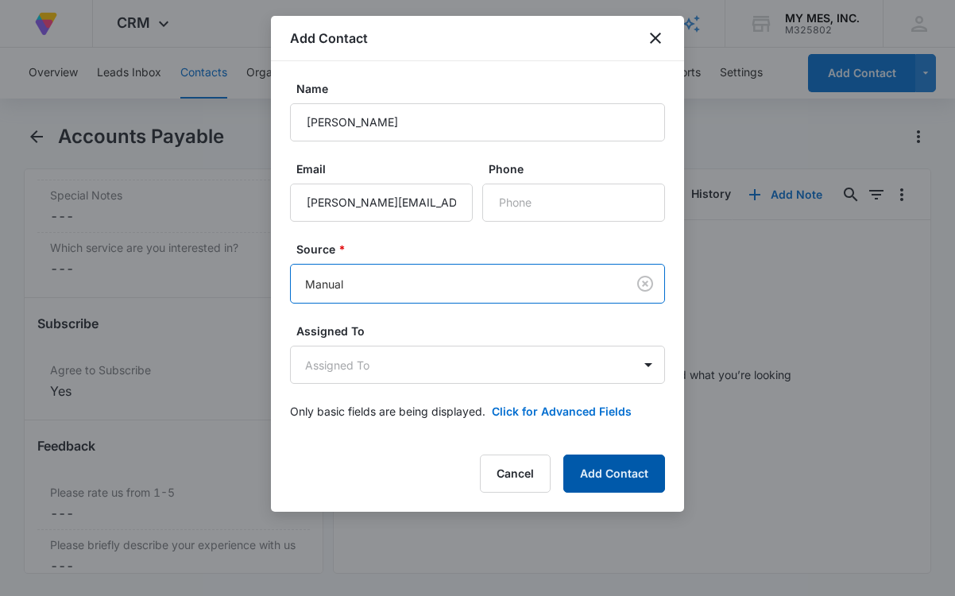
click at [595, 467] on button "Add Contact" at bounding box center [615, 474] width 102 height 38
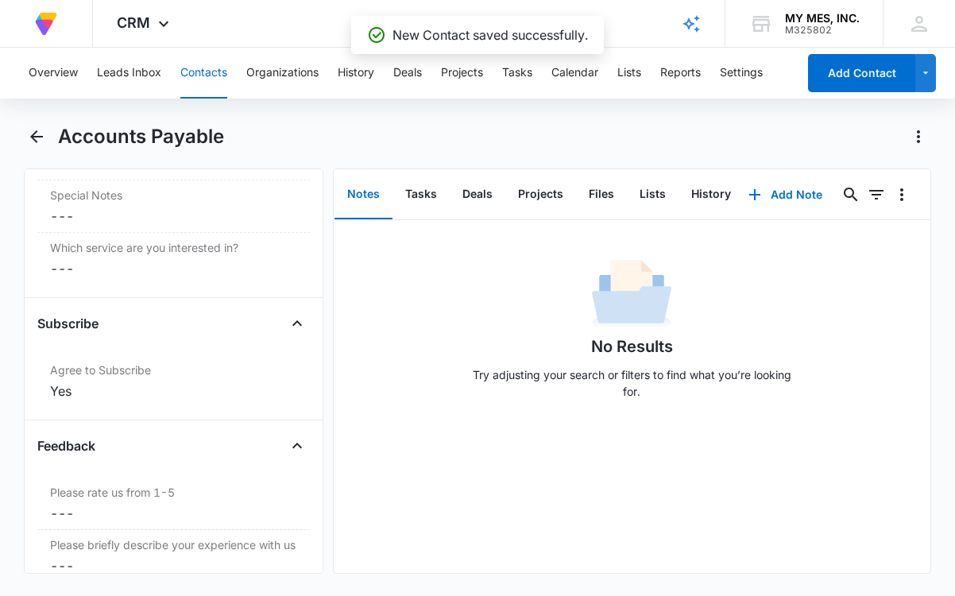
click at [194, 72] on button "Contacts" at bounding box center [203, 73] width 47 height 51
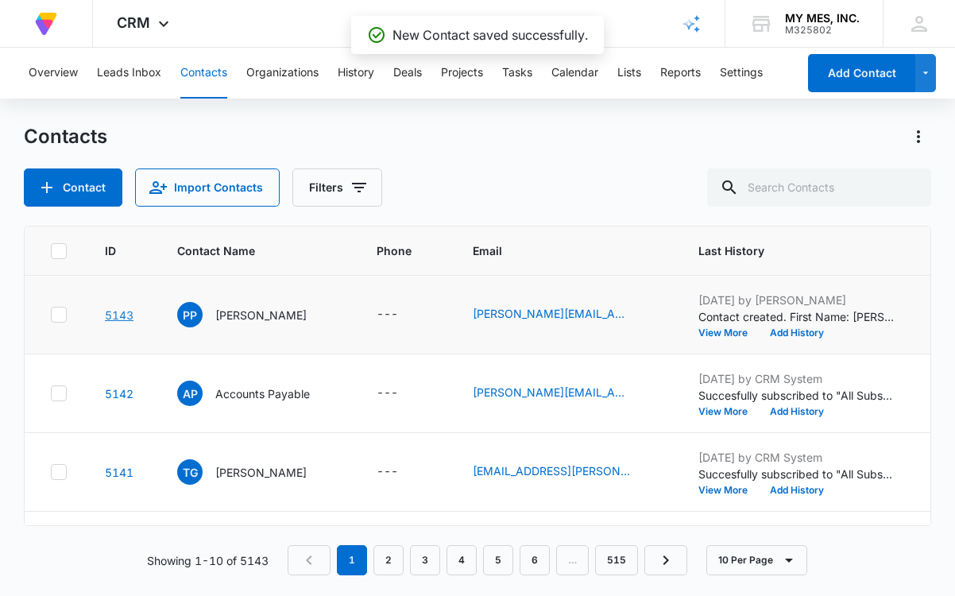
click at [124, 316] on link "5143" at bounding box center [119, 315] width 29 height 14
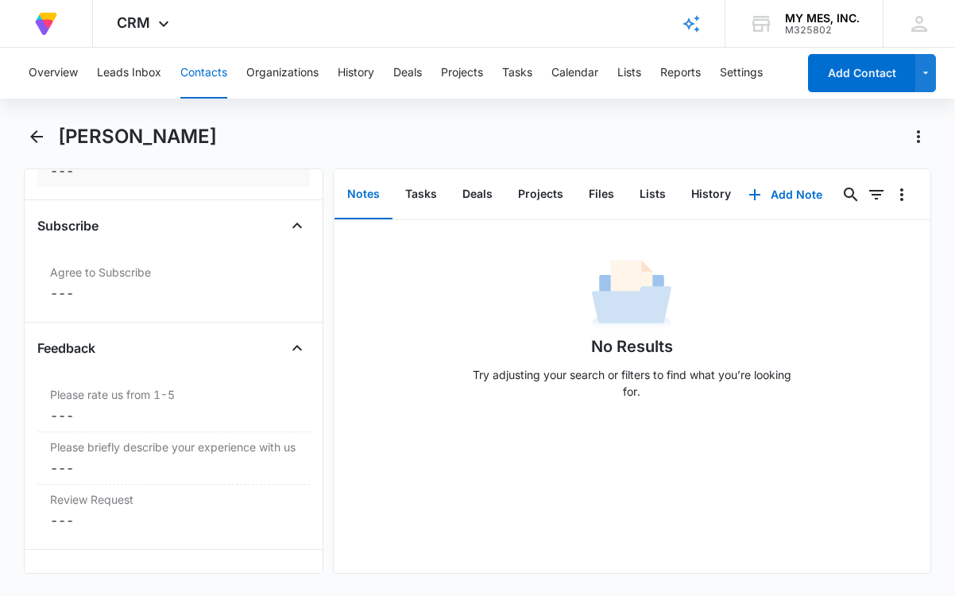
scroll to position [1412, 0]
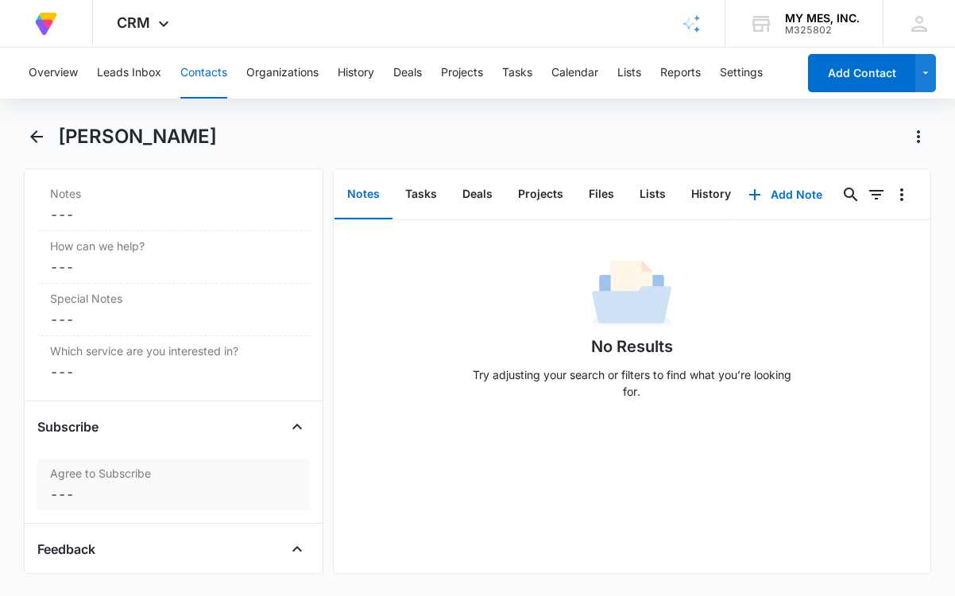
click at [88, 479] on label "Agree to Subscribe" at bounding box center [173, 473] width 247 height 17
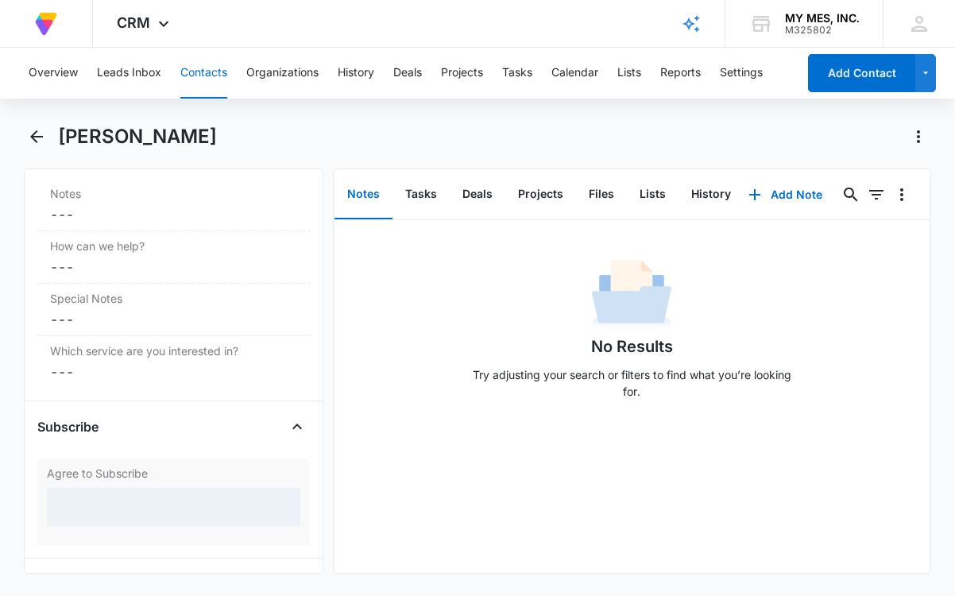
click at [95, 505] on div at bounding box center [174, 507] width 254 height 38
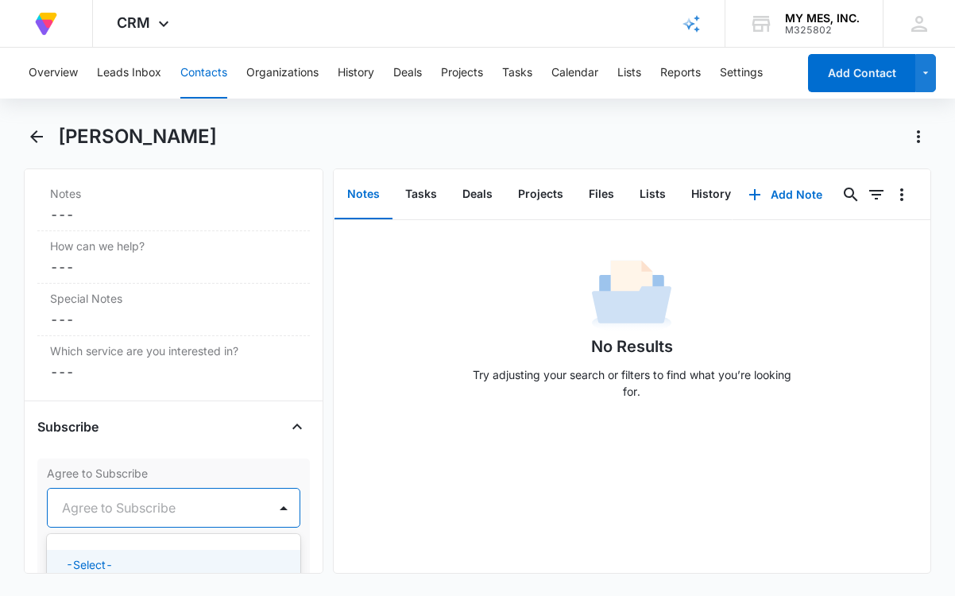
click at [136, 494] on div "Agree to Subscribe" at bounding box center [158, 508] width 220 height 38
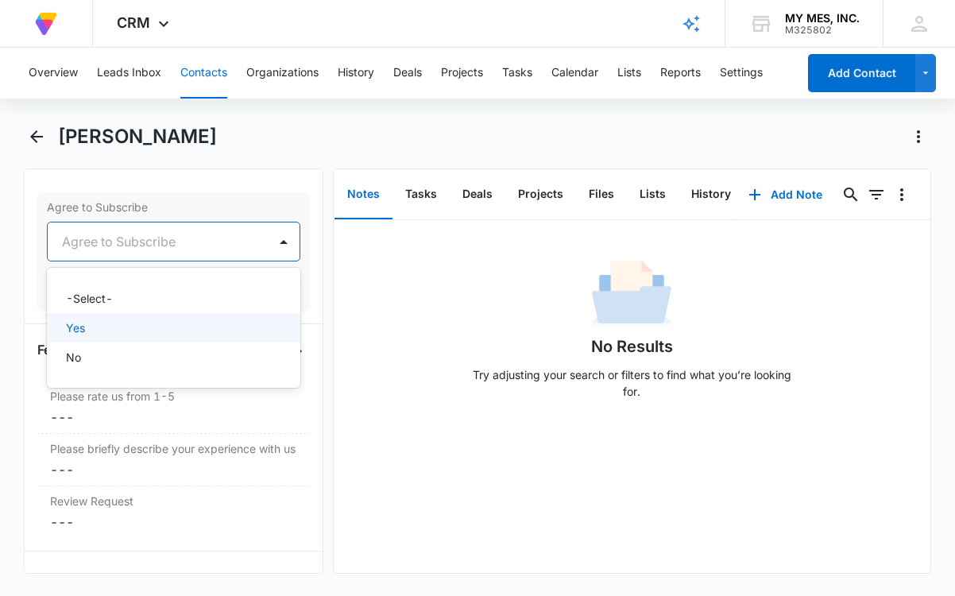
click at [91, 333] on div "Yes" at bounding box center [172, 328] width 212 height 17
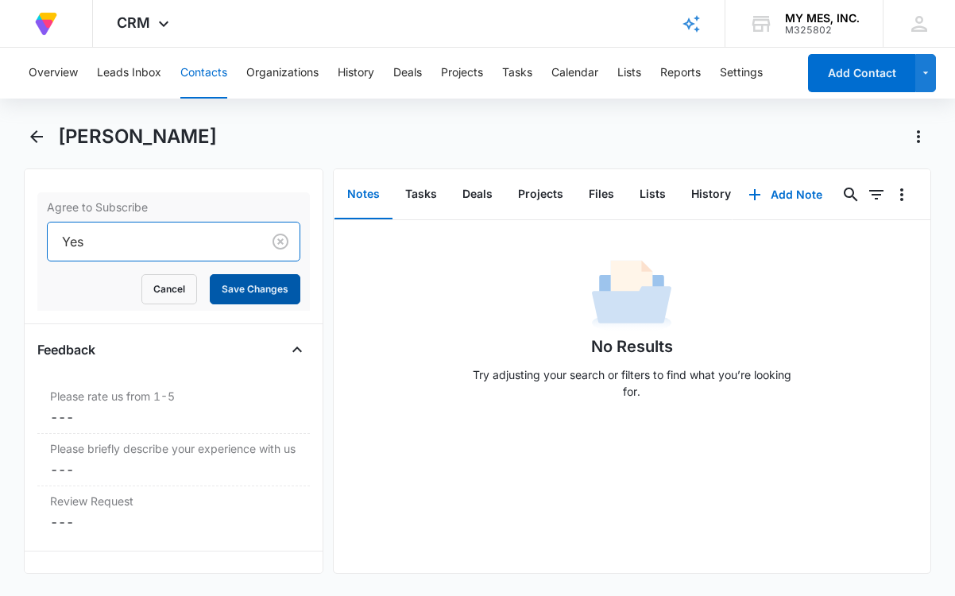
click at [254, 290] on button "Save Changes" at bounding box center [255, 289] width 91 height 30
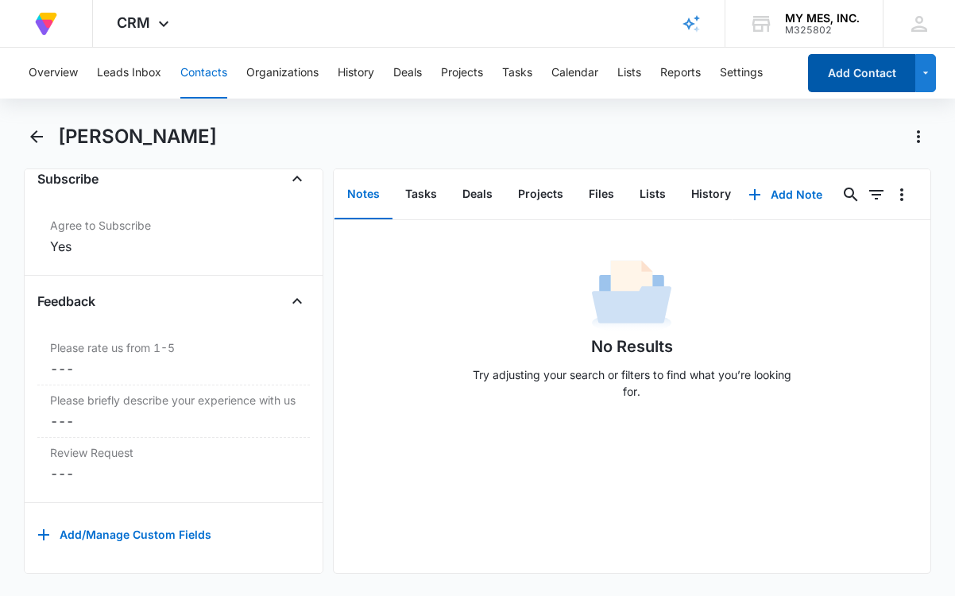
click at [824, 78] on button "Add Contact" at bounding box center [861, 73] width 107 height 38
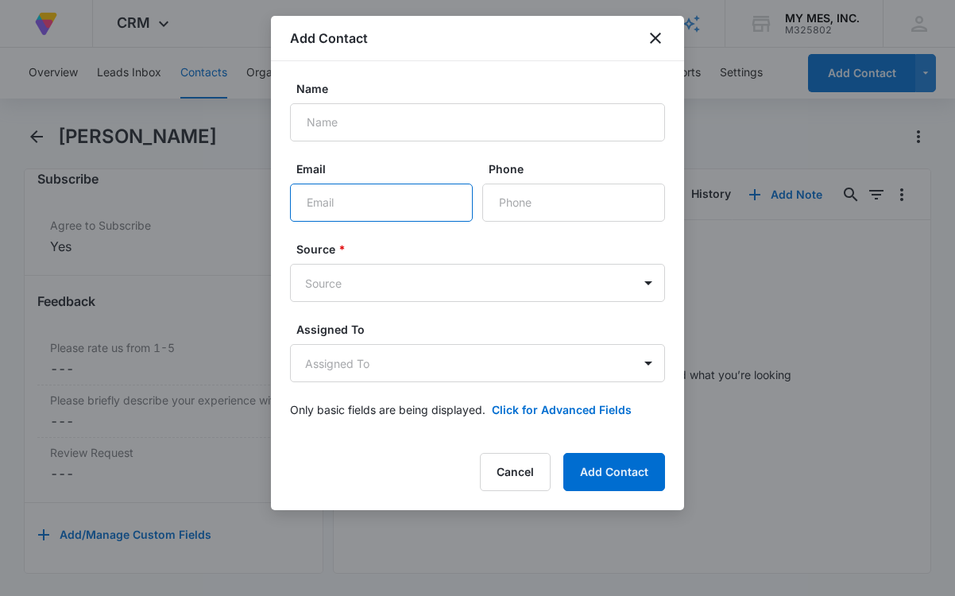
paste input "tyler.scudder@arkansasmethodist.org"
type input "tyler.scudder@arkansasmethodist.org"
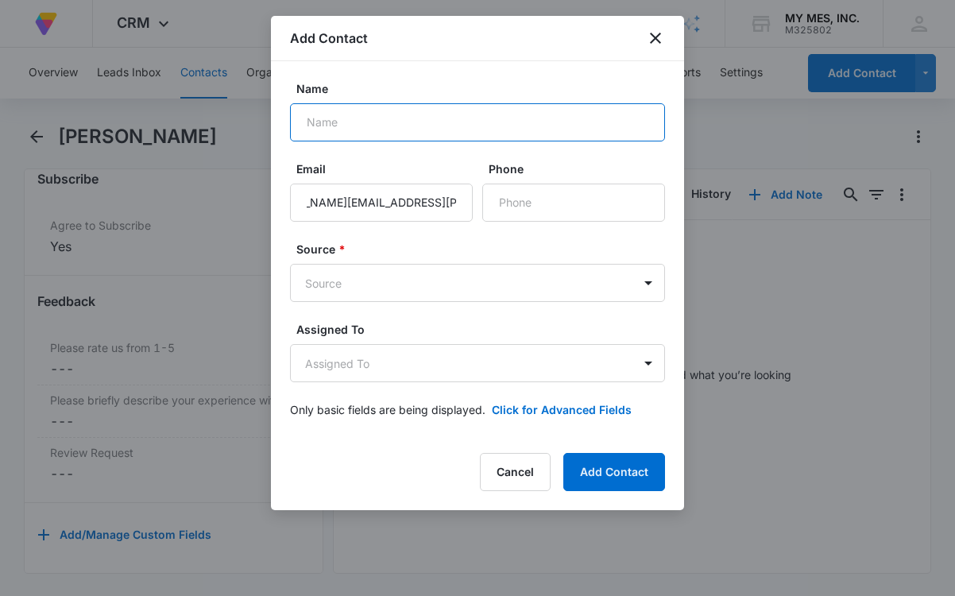
click at [366, 126] on input "Name" at bounding box center [477, 122] width 375 height 38
type input "Tyler Scudder"
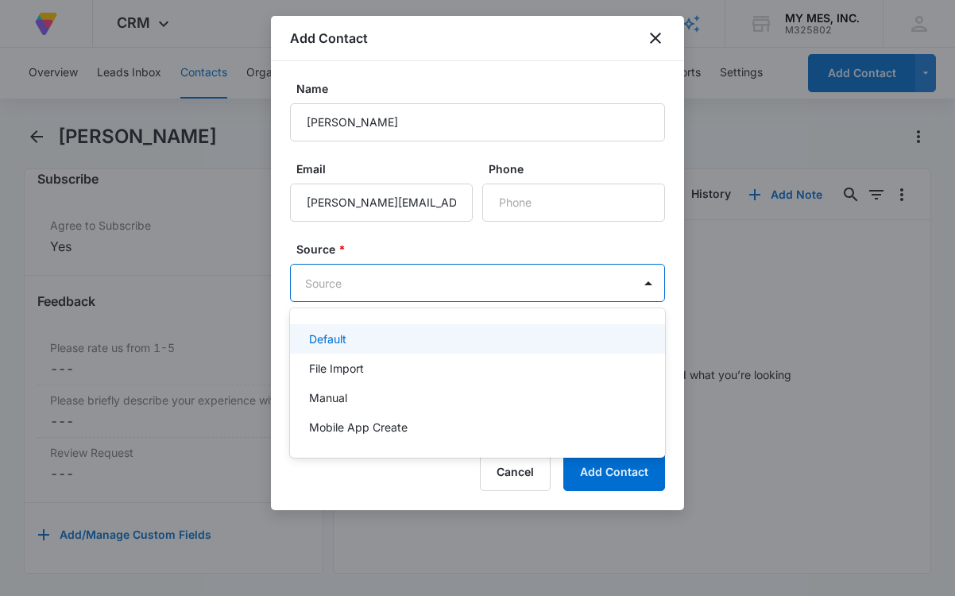
click at [494, 277] on body "At Volusion, we work hard to foster a great work environment where everyone fee…" at bounding box center [477, 298] width 955 height 596
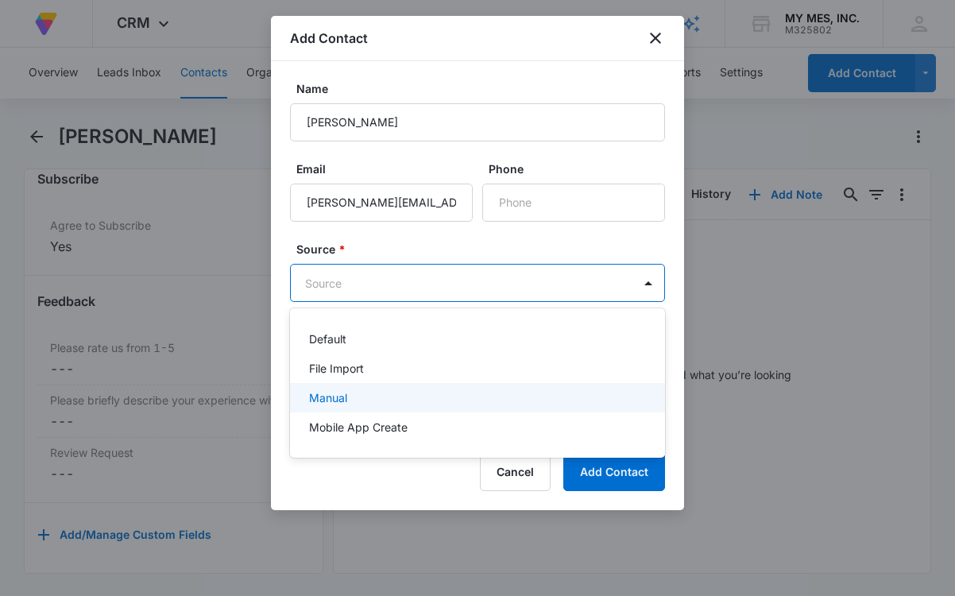
click at [385, 391] on div "Manual" at bounding box center [476, 397] width 334 height 17
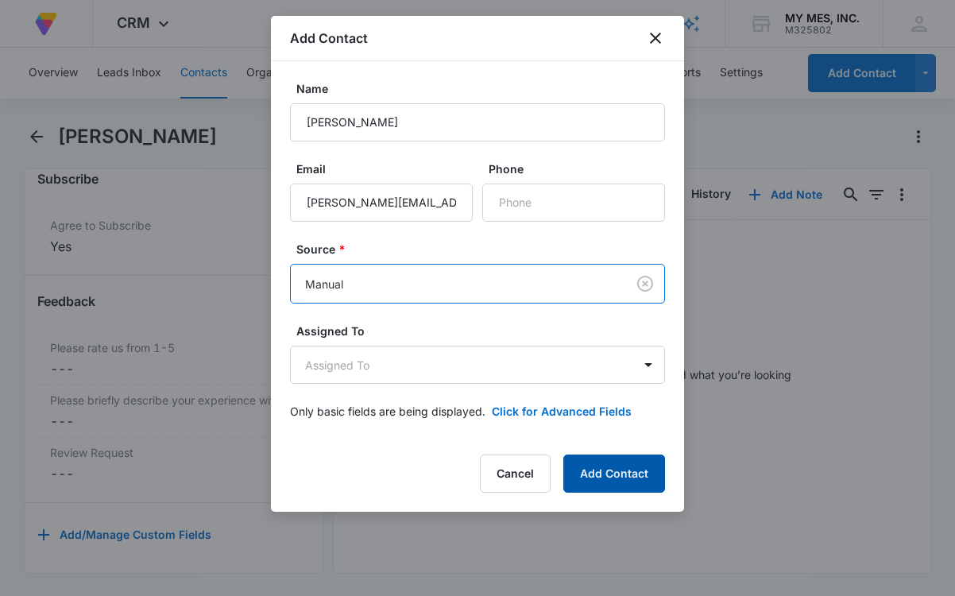
click at [614, 463] on button "Add Contact" at bounding box center [615, 474] width 102 height 38
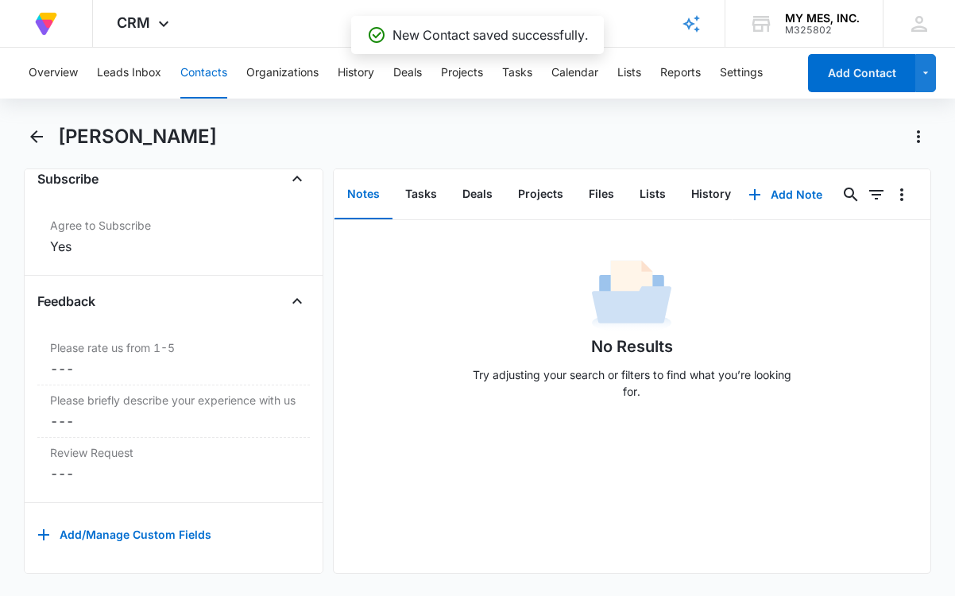
click at [185, 66] on button "Contacts" at bounding box center [203, 73] width 47 height 51
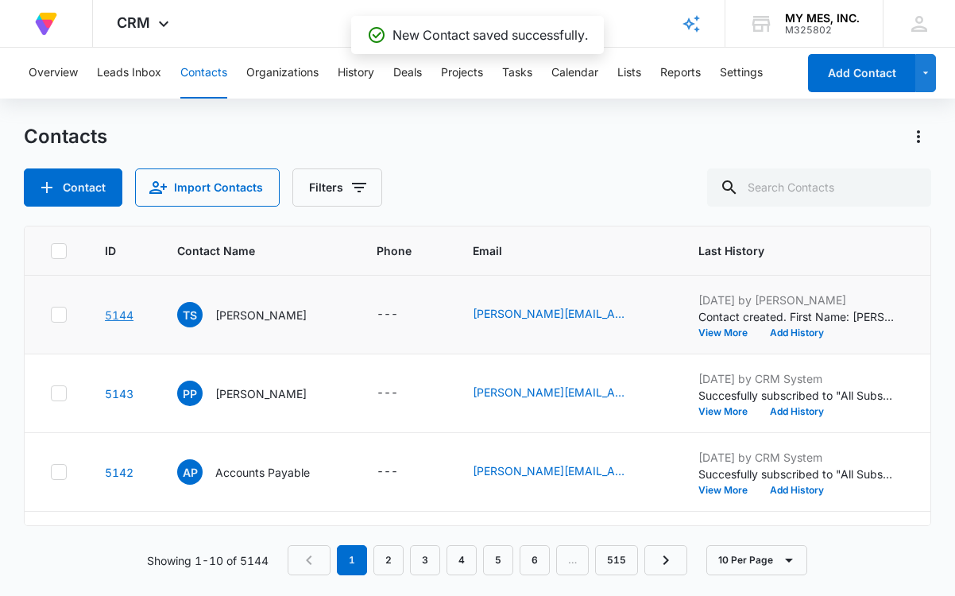
click at [113, 314] on link "5144" at bounding box center [119, 315] width 29 height 14
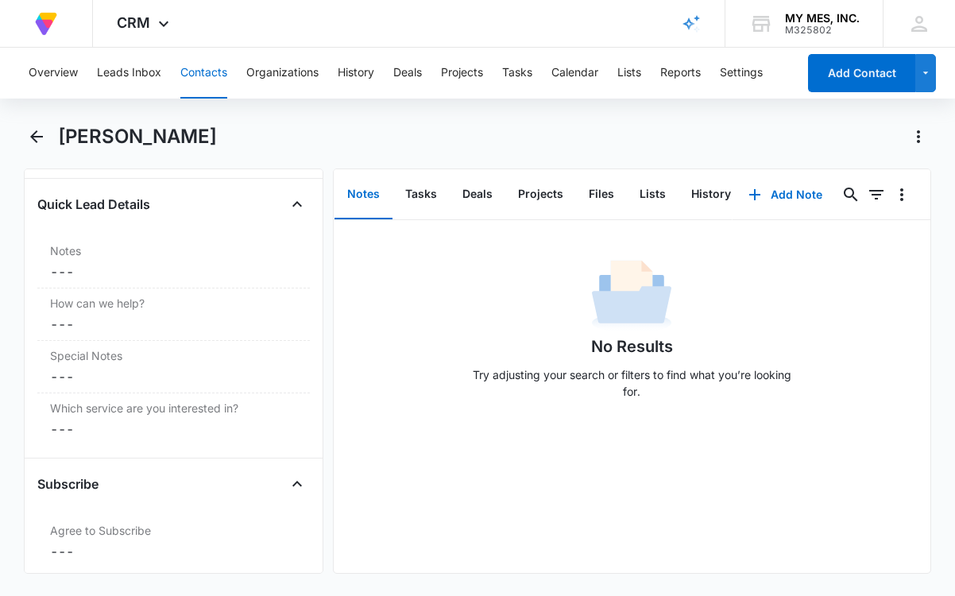
scroll to position [1447, 0]
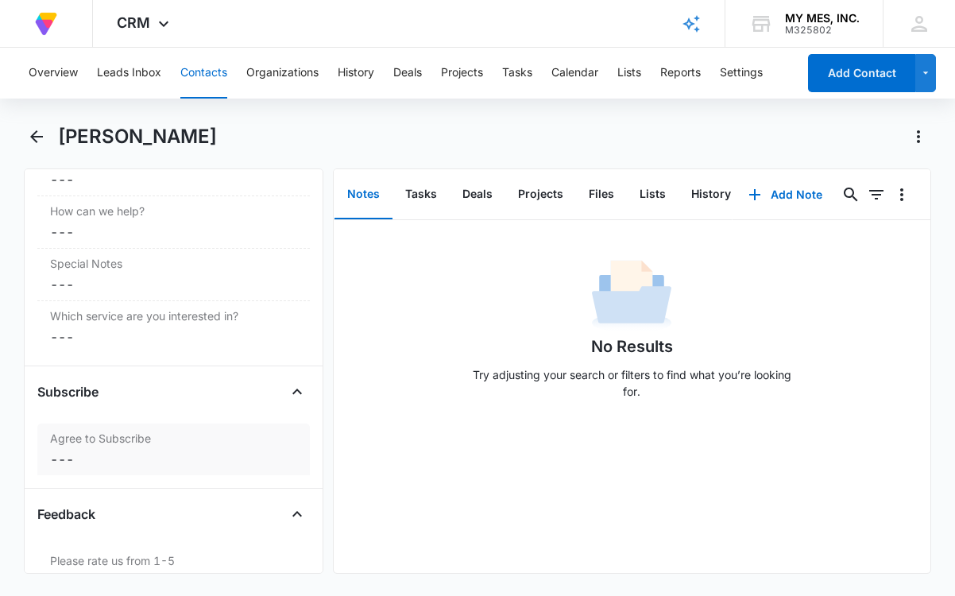
click at [107, 441] on label "Agree to Subscribe" at bounding box center [173, 438] width 247 height 17
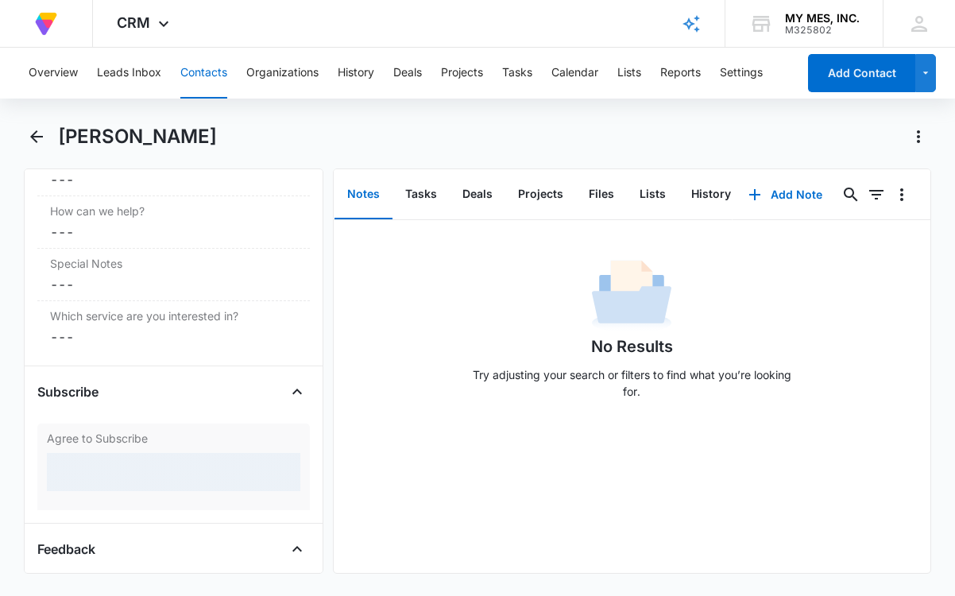
scroll to position [1567, 0]
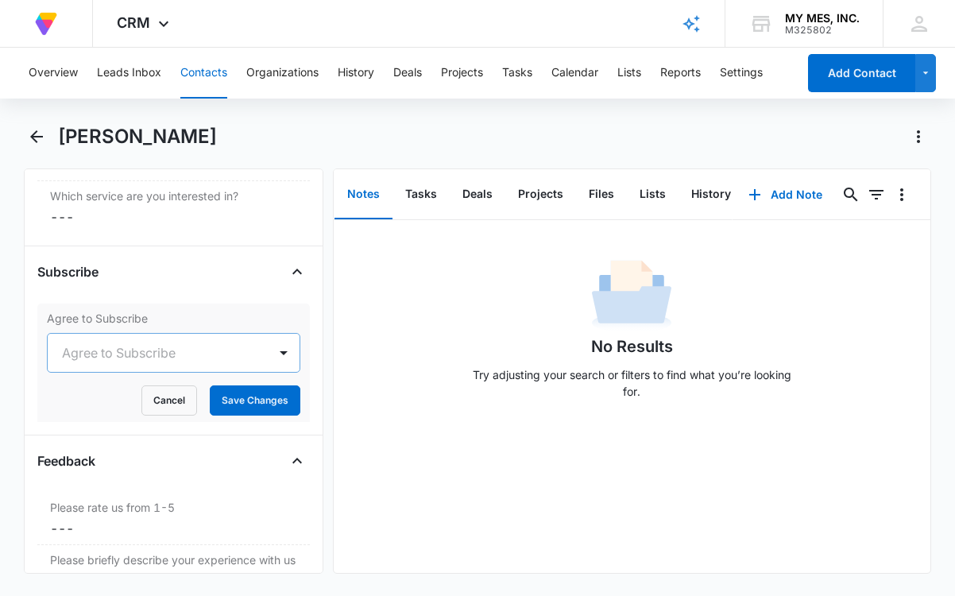
click at [138, 364] on div "Agree to Subscribe" at bounding box center [158, 353] width 220 height 38
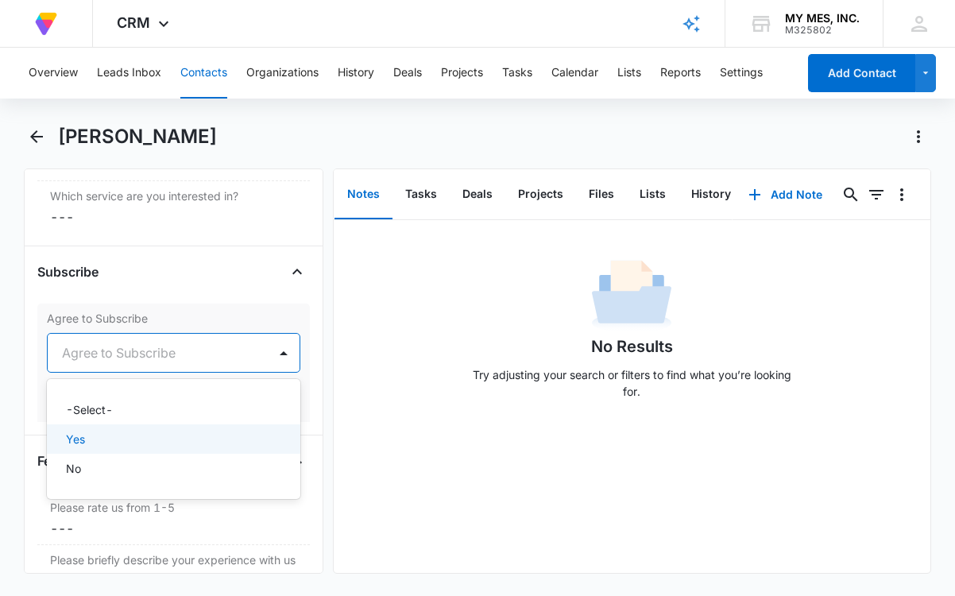
click at [89, 446] on div "Yes" at bounding box center [172, 439] width 212 height 17
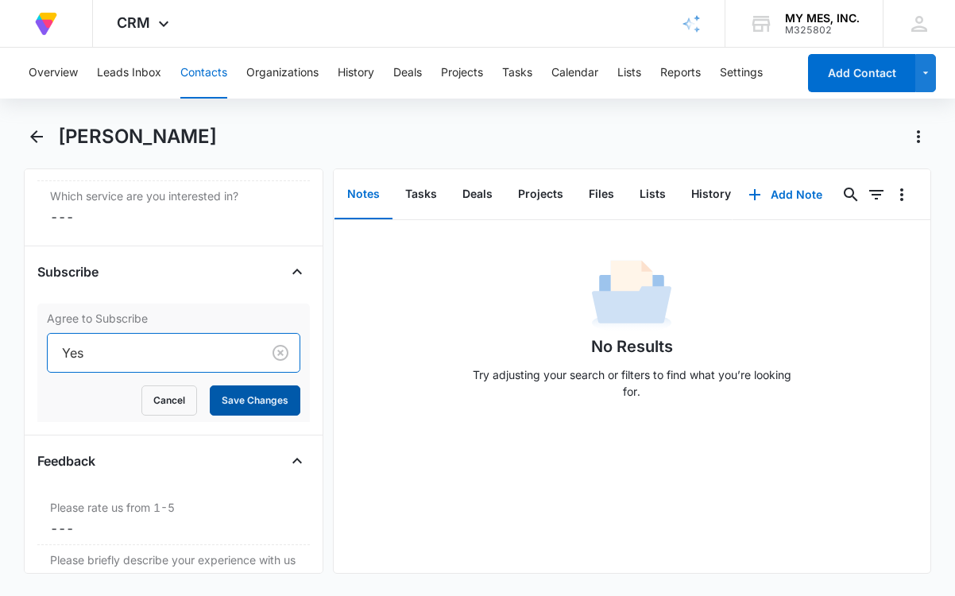
click at [231, 397] on button "Save Changes" at bounding box center [255, 401] width 91 height 30
